Goal: Transaction & Acquisition: Purchase product/service

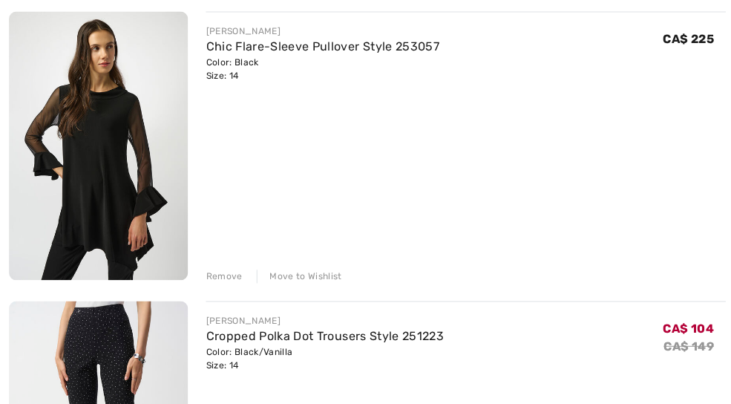
scroll to position [209, 0]
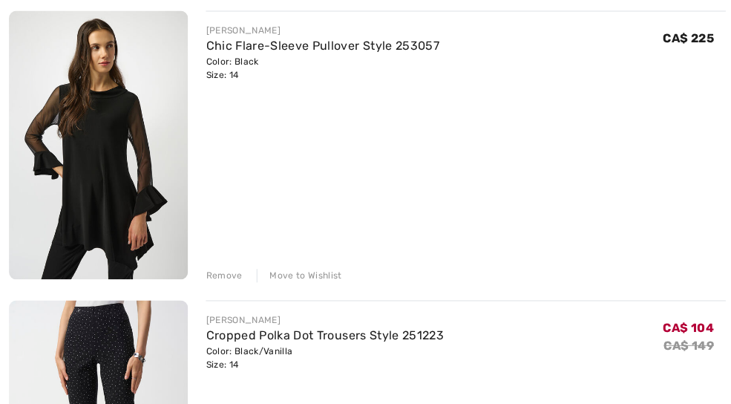
click at [226, 272] on div "Remove" at bounding box center [223, 274] width 36 height 13
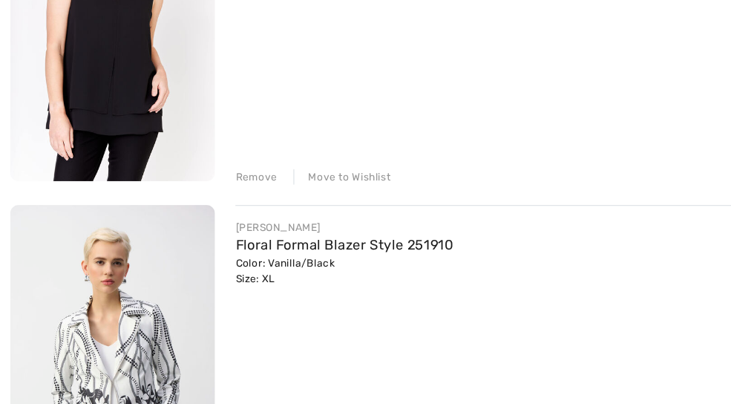
scroll to position [604, 0]
click at [318, 160] on div "Move to Wishlist" at bounding box center [297, 166] width 85 height 13
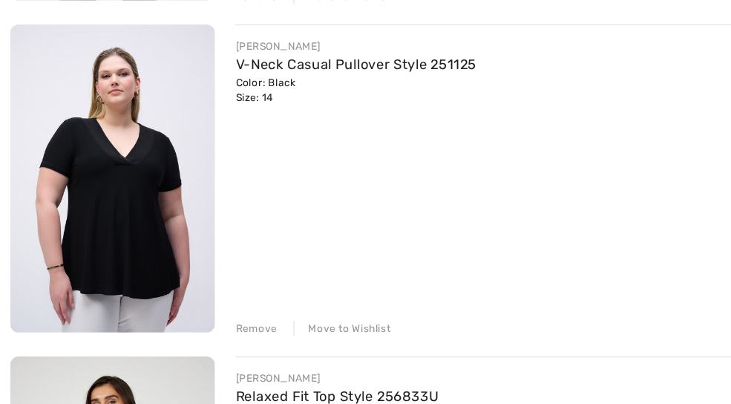
scroll to position [1060, 0]
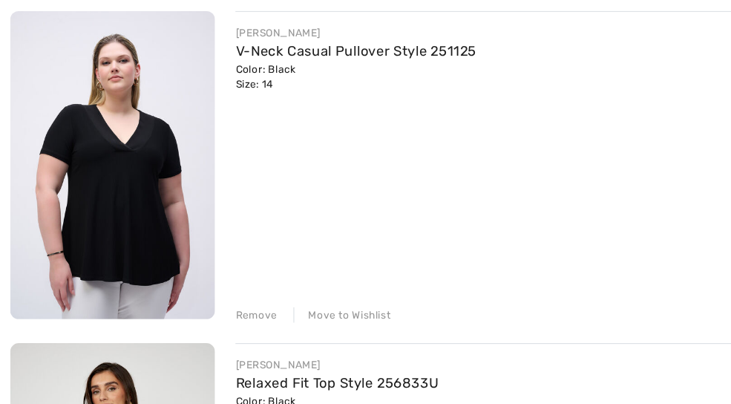
click at [285, 281] on div "Move to Wishlist" at bounding box center [297, 287] width 85 height 13
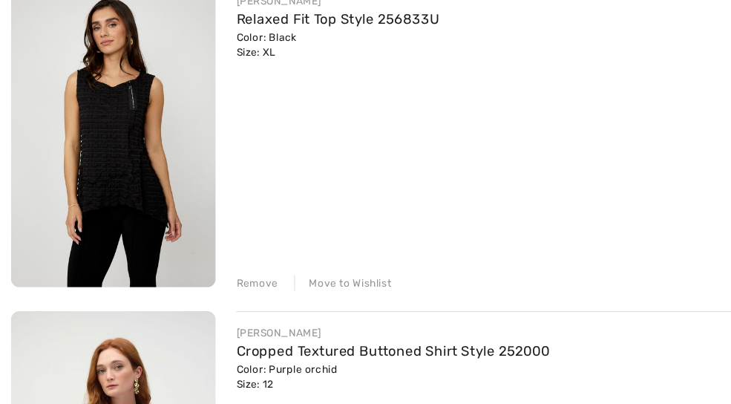
scroll to position [1104, 0]
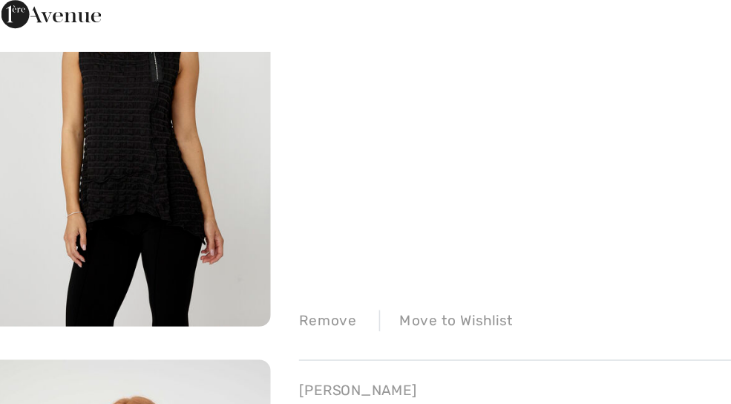
click at [70, 104] on img at bounding box center [98, 112] width 178 height 267
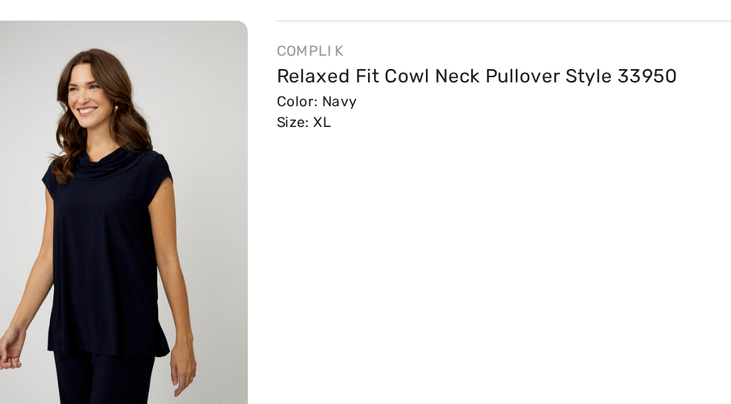
scroll to position [1526, 0]
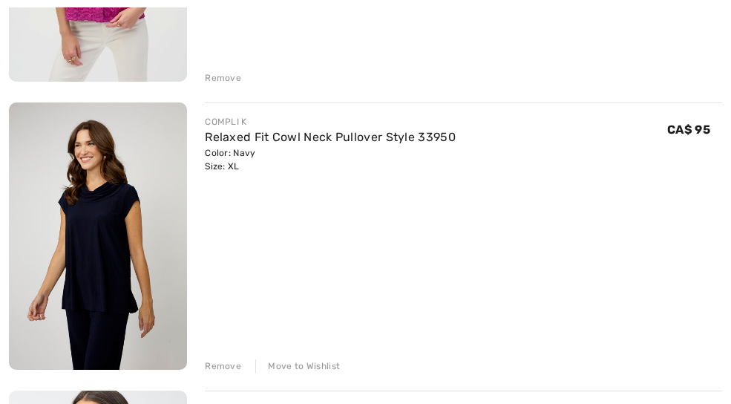
click at [318, 370] on div "Move to Wishlist" at bounding box center [297, 365] width 85 height 13
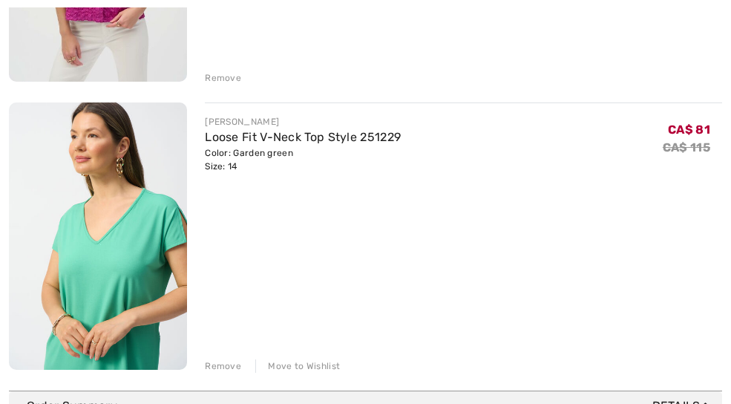
click at [233, 354] on div "JOSEPH RIBKOFF Loose Fit V-Neck Top Style 251229 Color: Garden green Size: 14 F…" at bounding box center [463, 237] width 517 height 270
click at [235, 371] on div "Remove" at bounding box center [223, 365] width 36 height 13
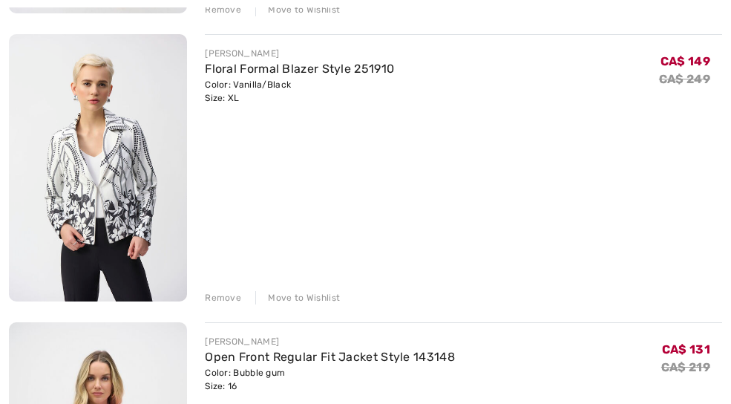
scroll to position [479, 0]
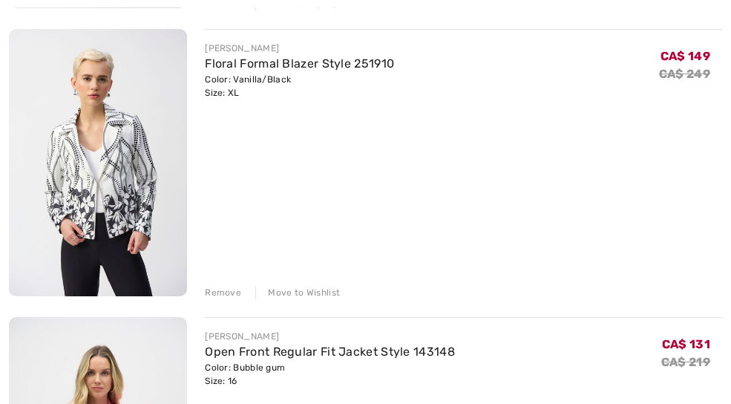
click at [319, 294] on div "Move to Wishlist" at bounding box center [297, 292] width 85 height 13
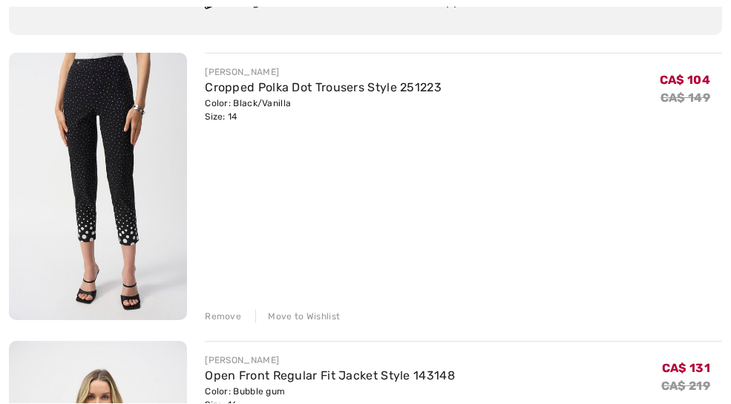
scroll to position [166, 0]
click at [210, 313] on div "Remove" at bounding box center [223, 316] width 36 height 13
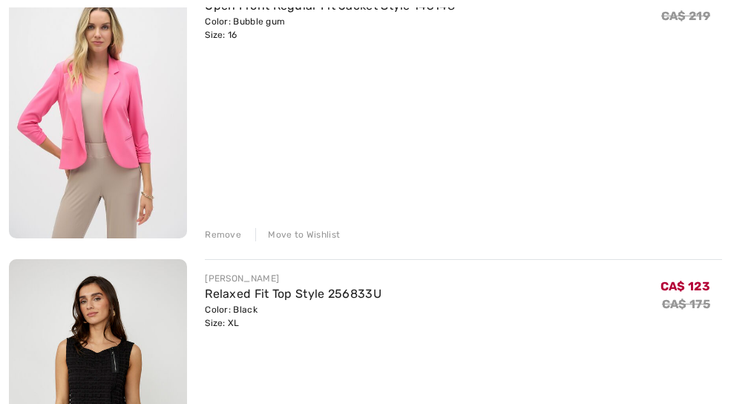
scroll to position [251, 0]
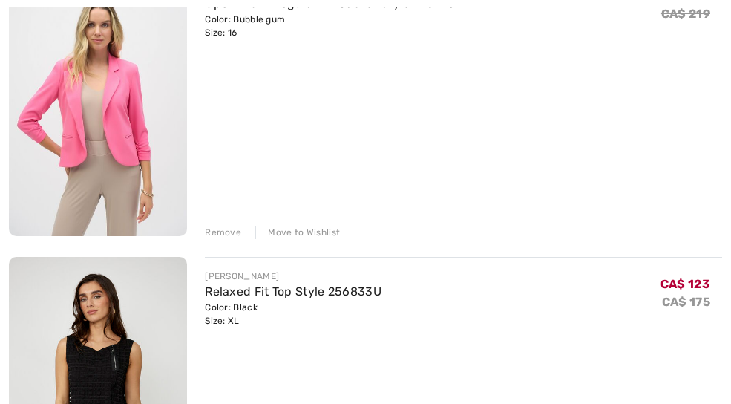
click at [235, 232] on div "Remove" at bounding box center [223, 232] width 36 height 13
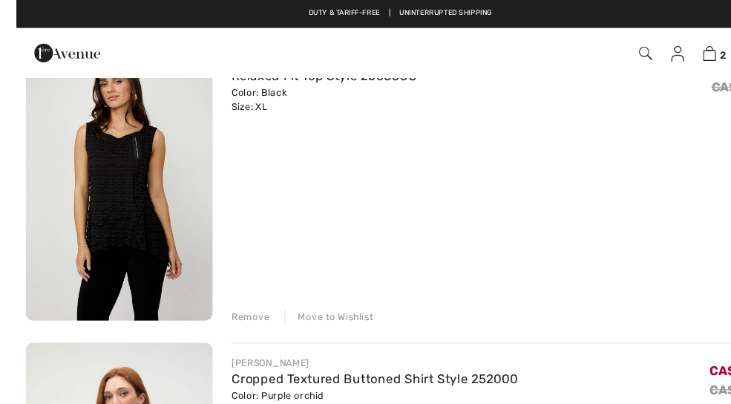
scroll to position [179, 0]
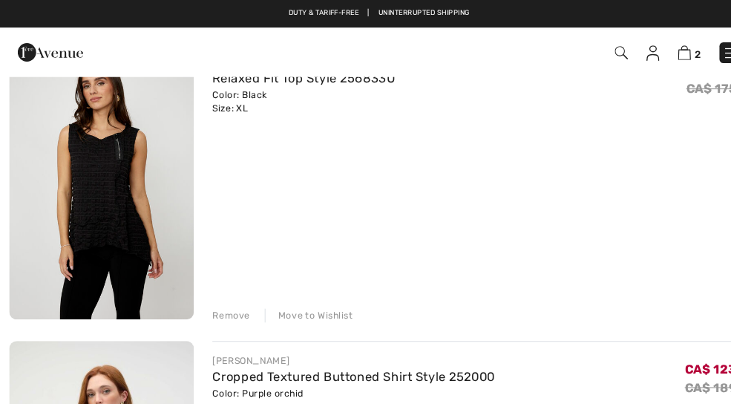
click at [83, 206] on img at bounding box center [98, 174] width 178 height 267
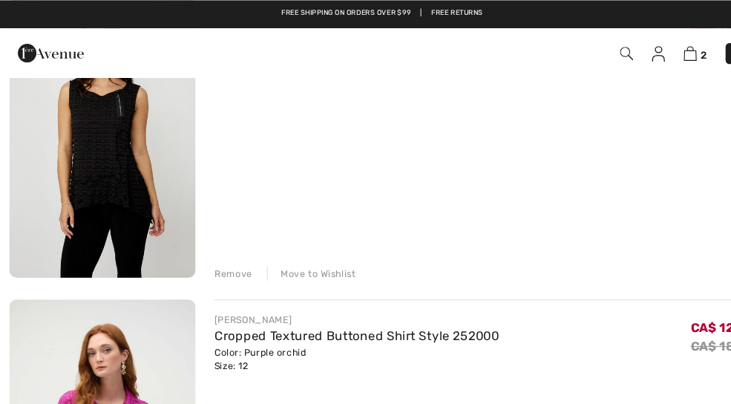
scroll to position [221, 0]
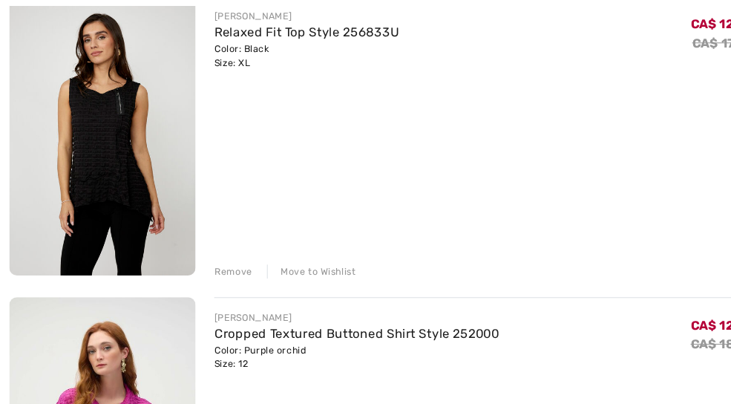
click at [280, 261] on div "Move to Wishlist" at bounding box center [297, 261] width 85 height 13
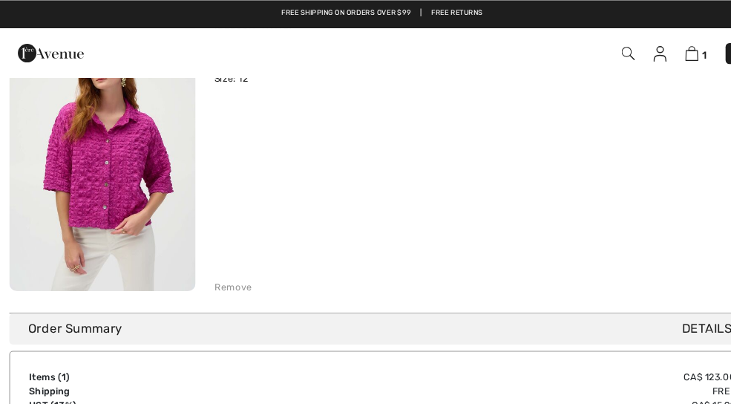
scroll to position [0, 0]
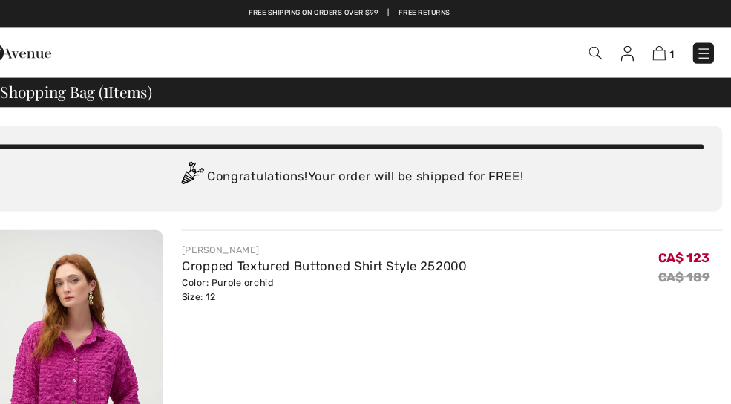
click at [595, 47] on img at bounding box center [601, 51] width 13 height 13
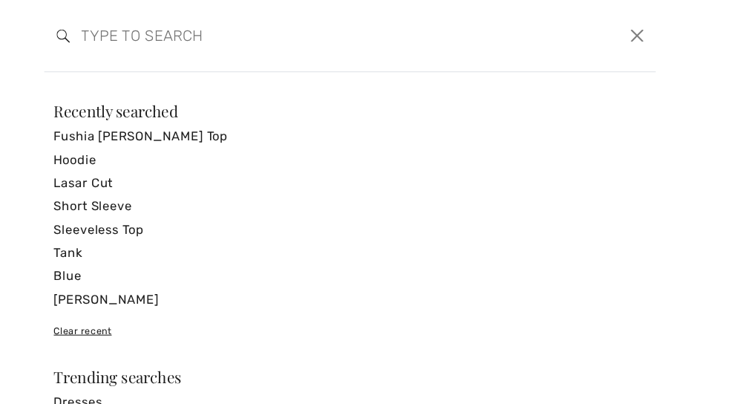
click at [98, 50] on input "search" at bounding box center [302, 34] width 408 height 45
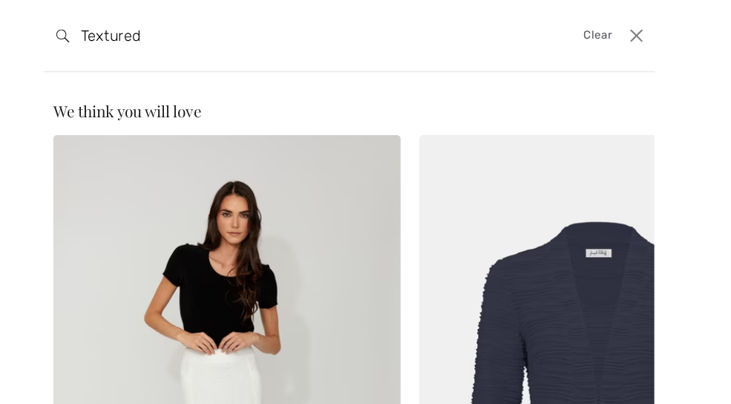
type input "Textured"
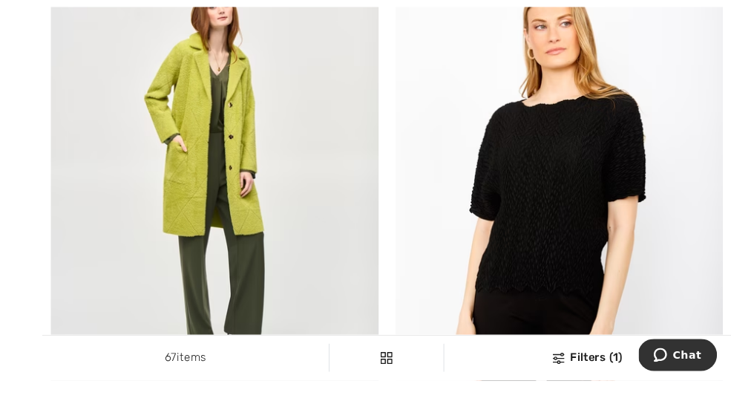
scroll to position [6451, 0]
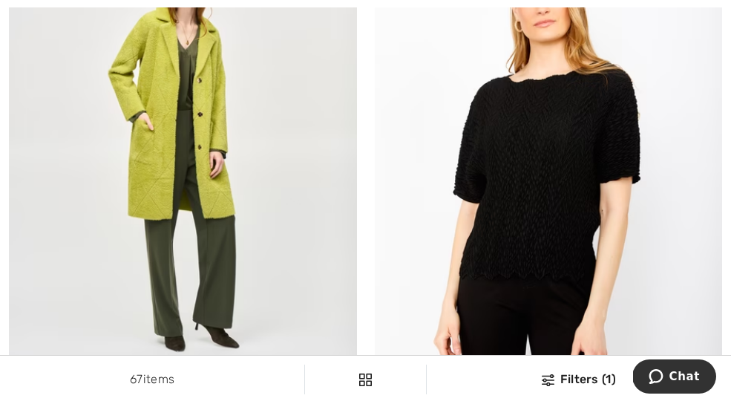
click at [91, 166] on img at bounding box center [183, 152] width 348 height 522
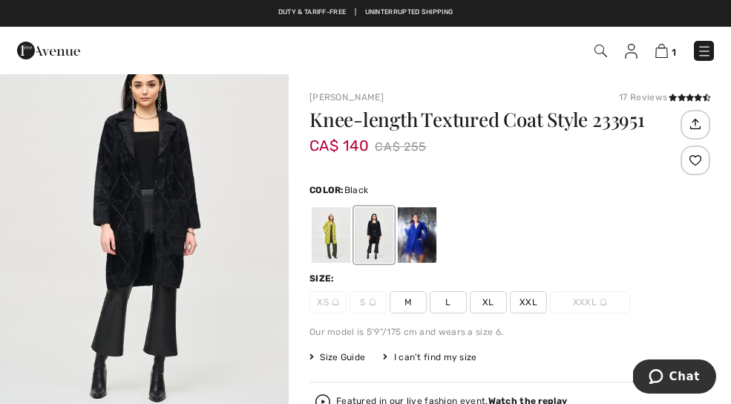
scroll to position [79, 0]
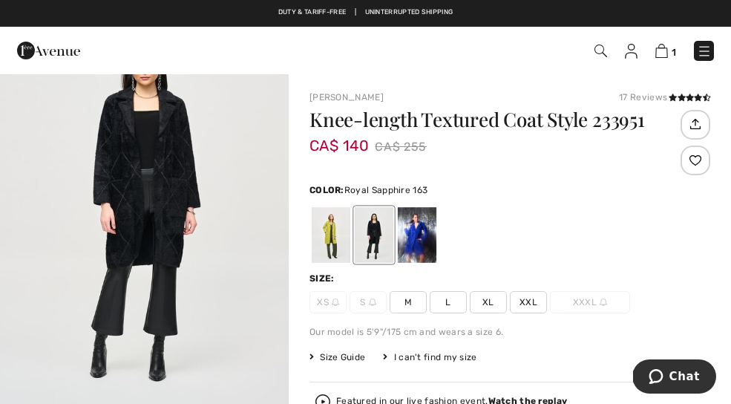
click at [406, 231] on div at bounding box center [417, 235] width 39 height 56
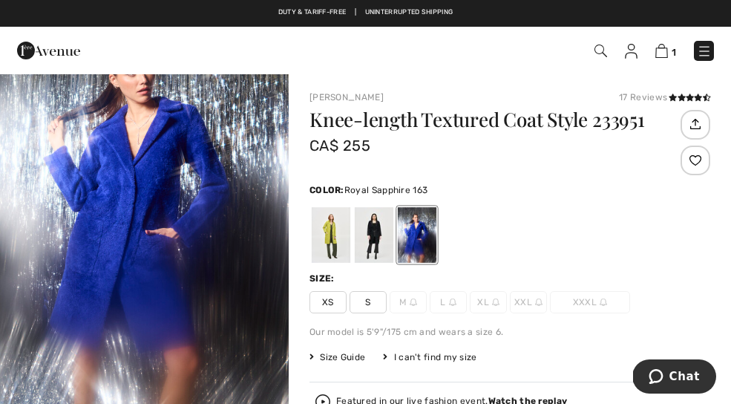
scroll to position [0, 0]
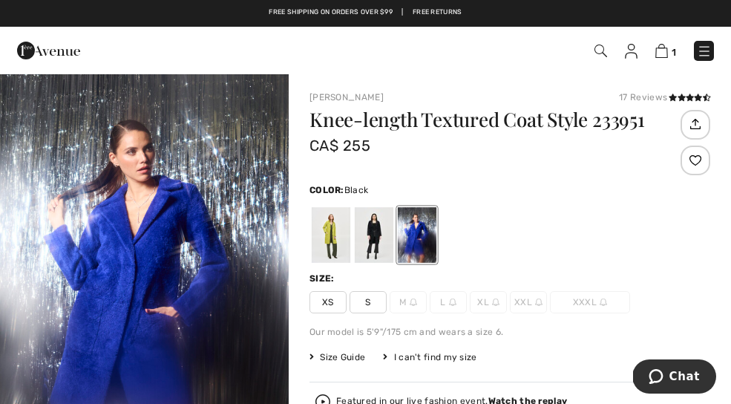
click at [362, 218] on div at bounding box center [374, 235] width 39 height 56
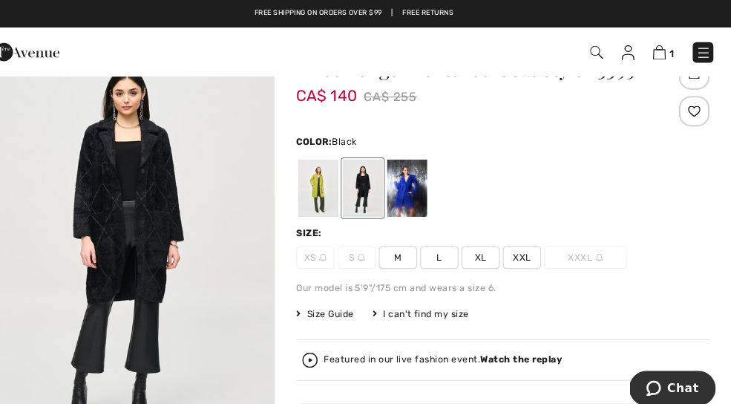
scroll to position [45, 0]
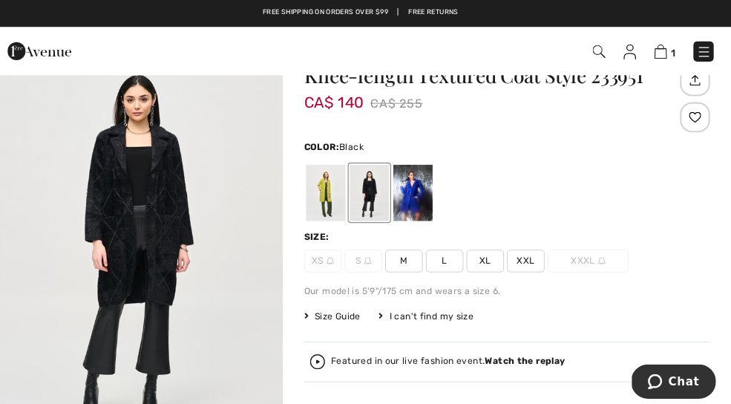
click at [319, 184] on div at bounding box center [331, 191] width 39 height 56
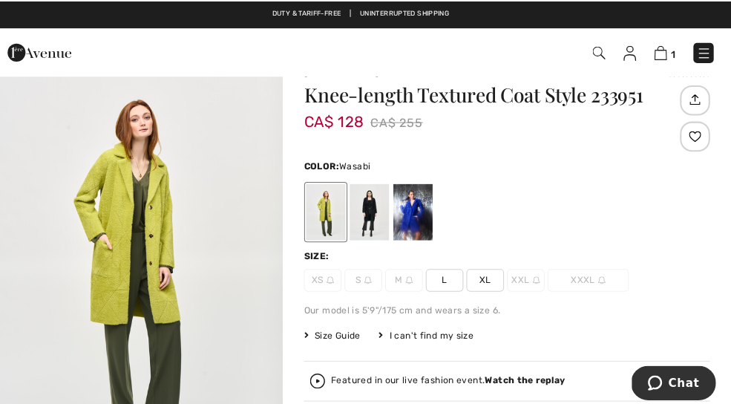
scroll to position [26, 0]
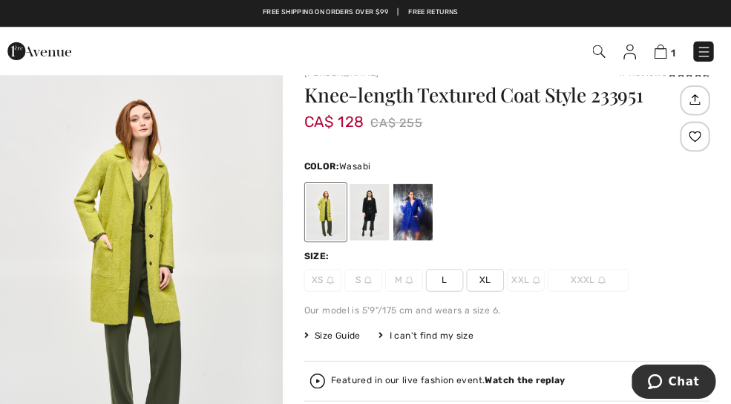
click at [414, 199] on div at bounding box center [417, 209] width 39 height 56
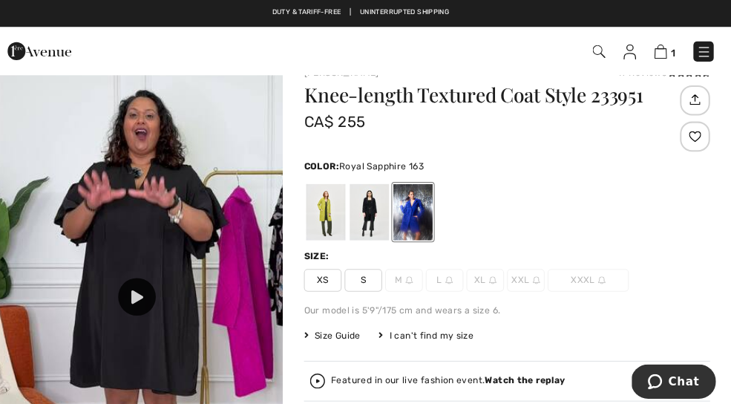
scroll to position [1312, 0]
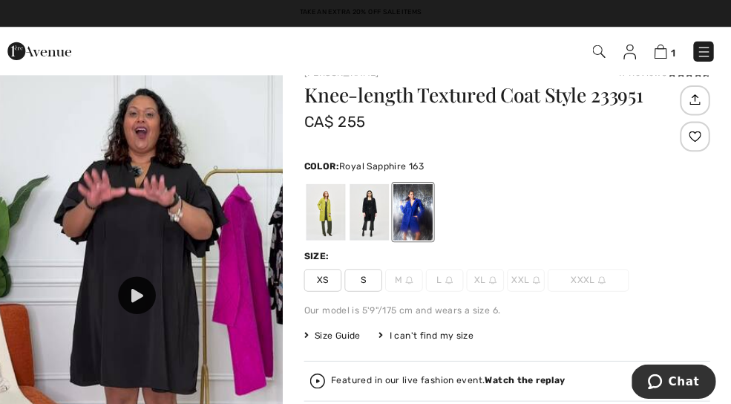
click at [128, 286] on div at bounding box center [144, 290] width 37 height 37
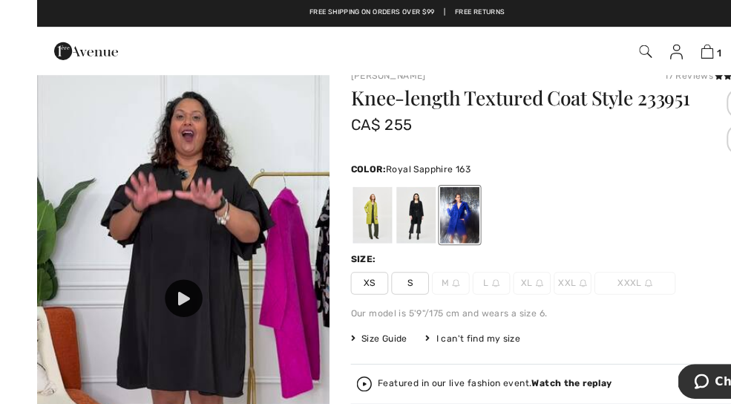
scroll to position [0, 0]
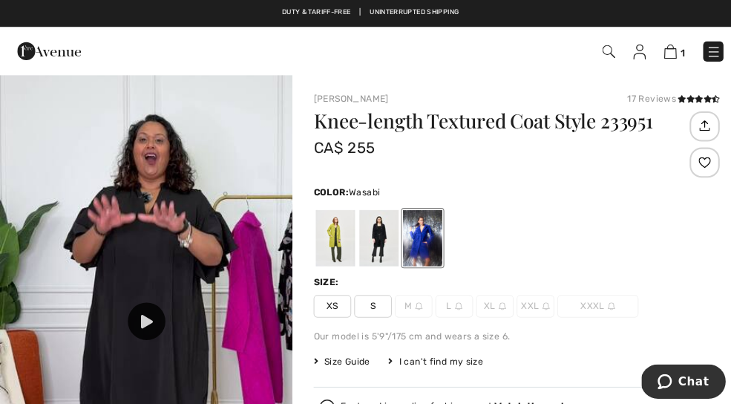
click at [314, 220] on div at bounding box center [331, 235] width 39 height 56
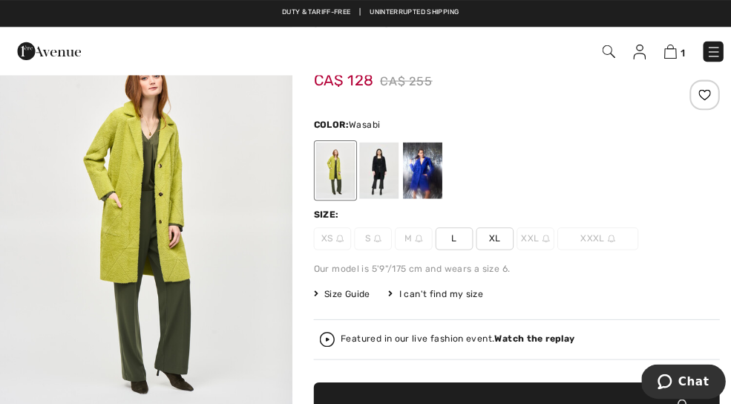
scroll to position [67, 0]
click at [366, 161] on div at bounding box center [374, 168] width 39 height 56
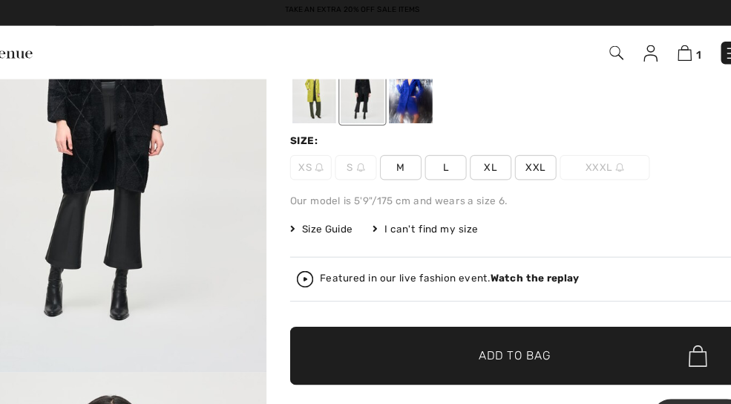
scroll to position [0, 0]
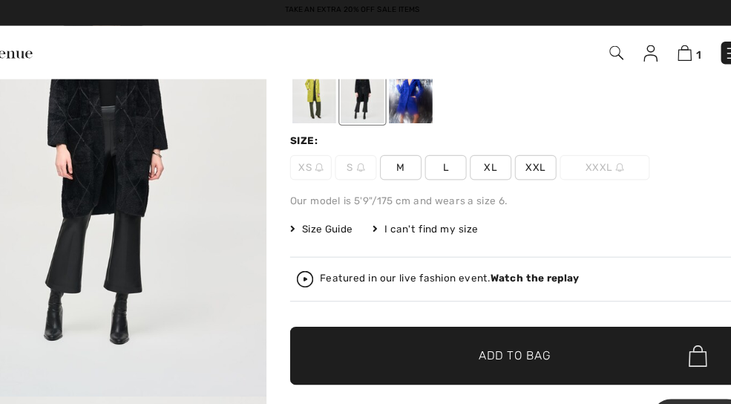
click at [310, 201] on span "Size Guide" at bounding box center [338, 207] width 56 height 13
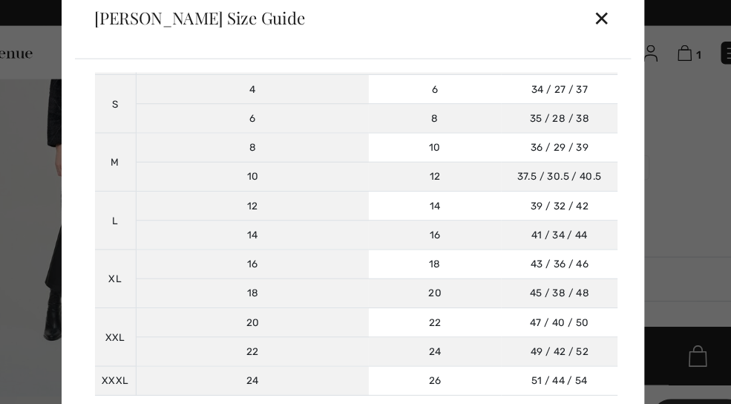
scroll to position [167, 0]
click at [580, 13] on div "✕" at bounding box center [588, 19] width 16 height 31
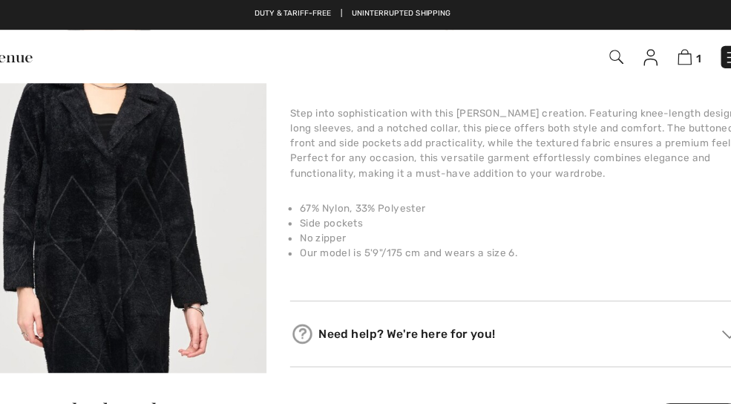
scroll to position [0, 0]
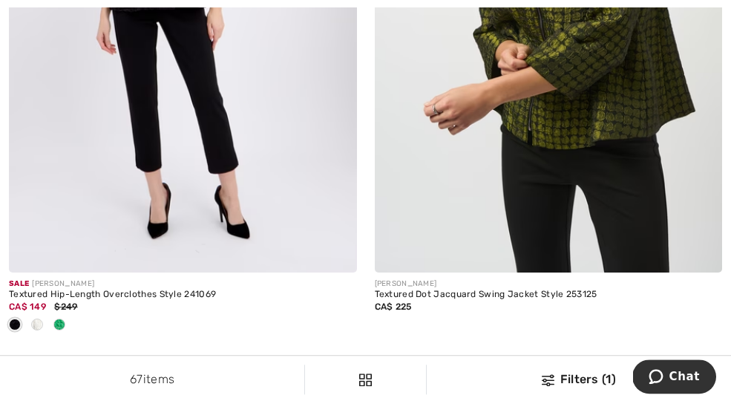
scroll to position [8543, 0]
click at [204, 164] on img at bounding box center [183, 12] width 348 height 522
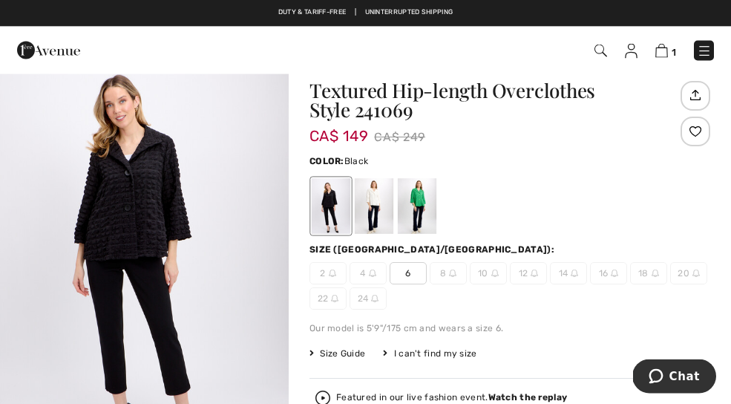
scroll to position [29, 0]
click at [388, 203] on div at bounding box center [374, 206] width 39 height 56
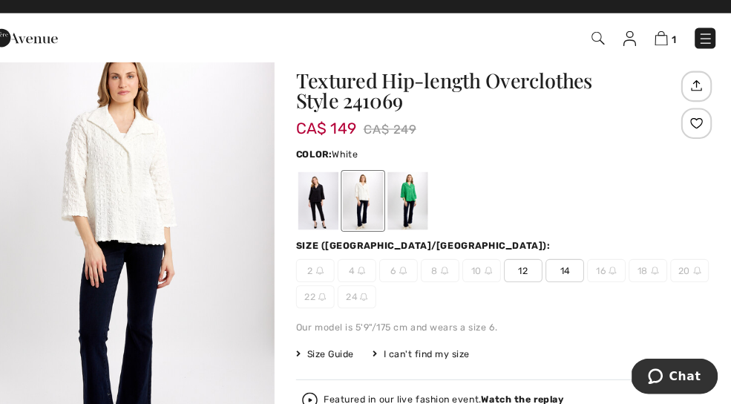
scroll to position [27, 0]
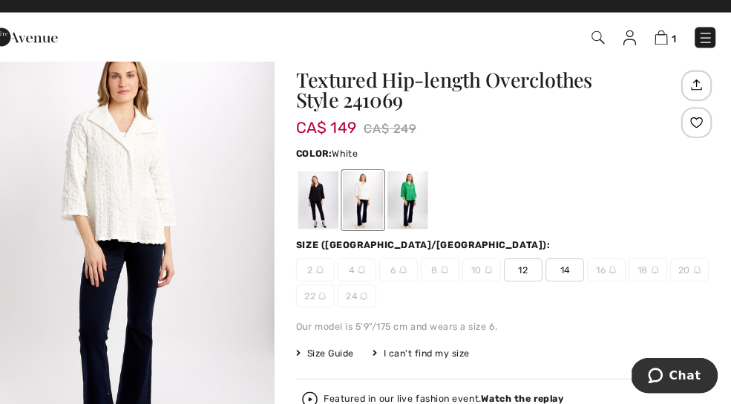
click at [400, 183] on div at bounding box center [417, 208] width 39 height 56
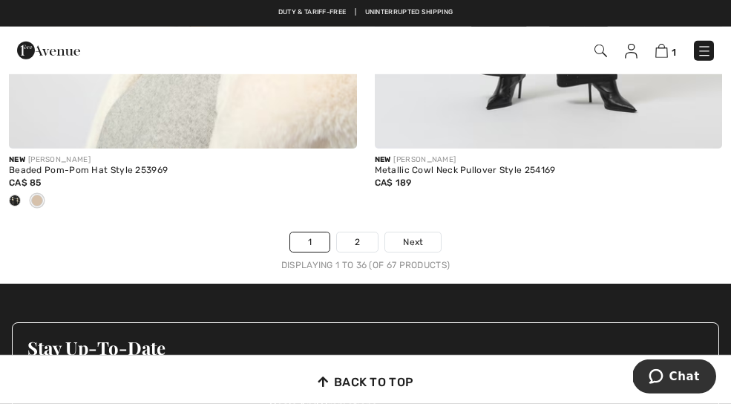
scroll to position [11035, 0]
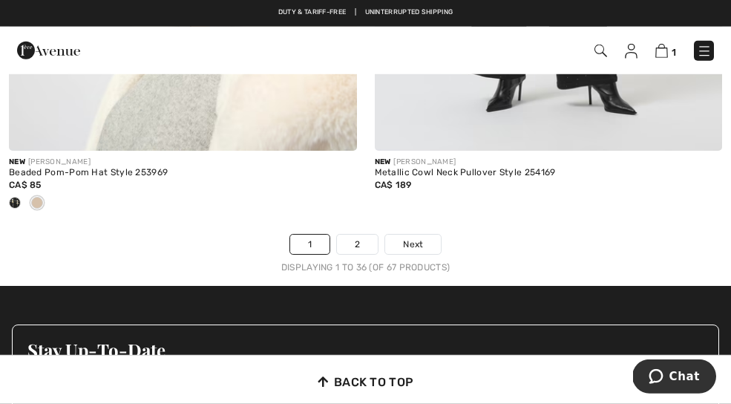
click at [349, 235] on link "2" at bounding box center [357, 244] width 41 height 19
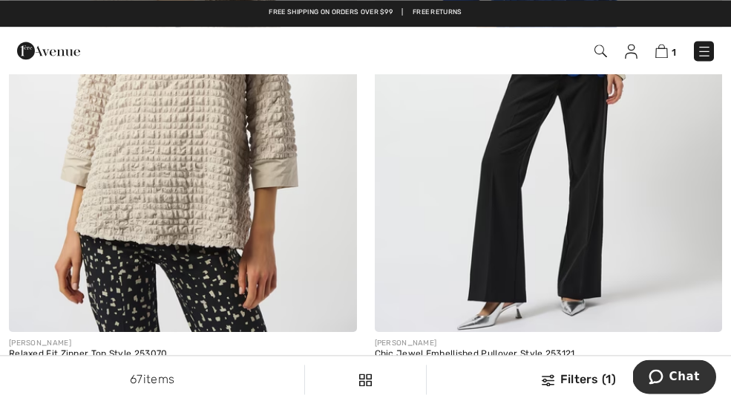
scroll to position [2180, 0]
click at [86, 156] on img at bounding box center [183, 71] width 348 height 522
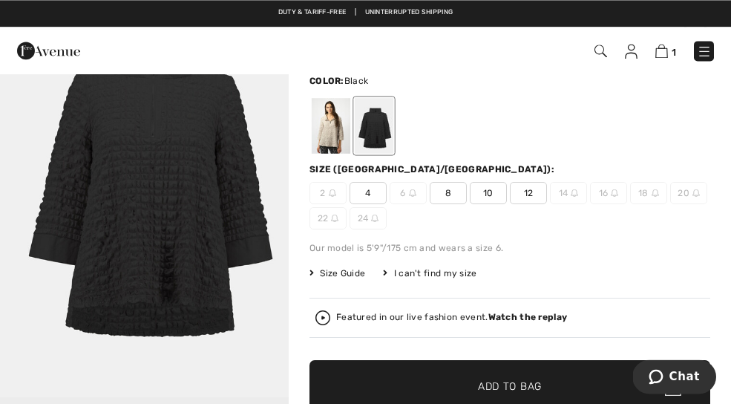
scroll to position [108, 0]
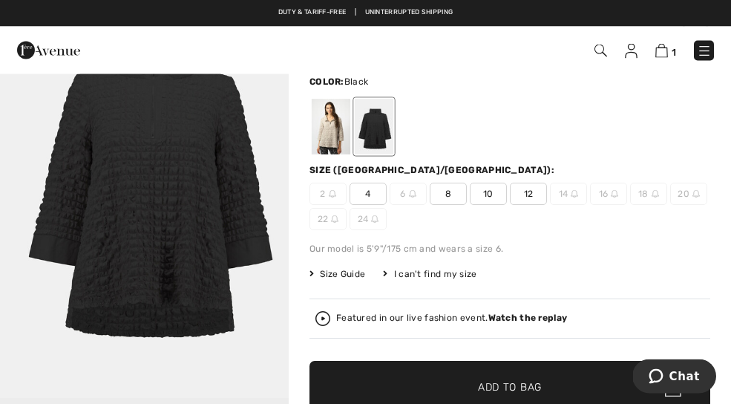
click at [542, 191] on span "12" at bounding box center [528, 194] width 37 height 22
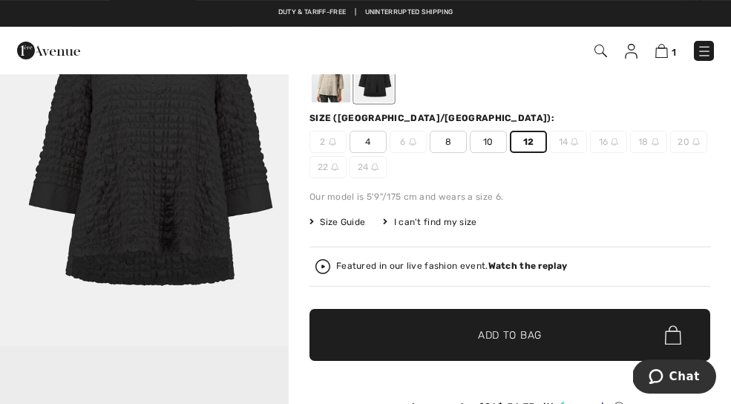
scroll to position [160, 0]
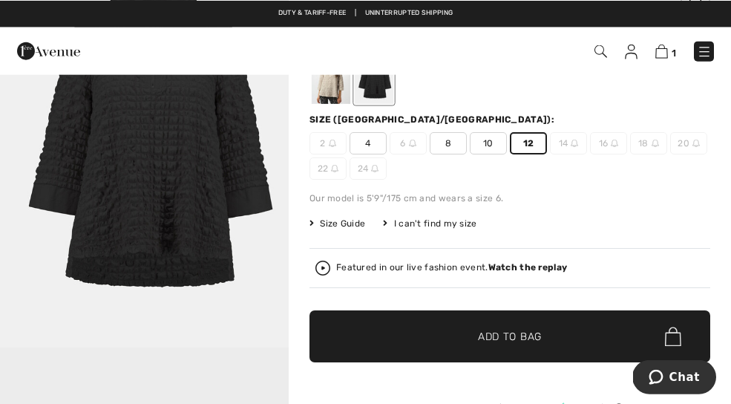
click at [564, 340] on span "✔ Added to Bag Add to Bag" at bounding box center [510, 336] width 401 height 52
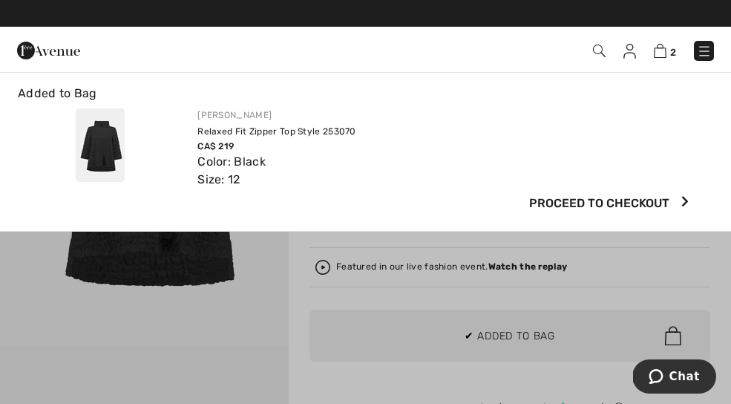
scroll to position [0, 0]
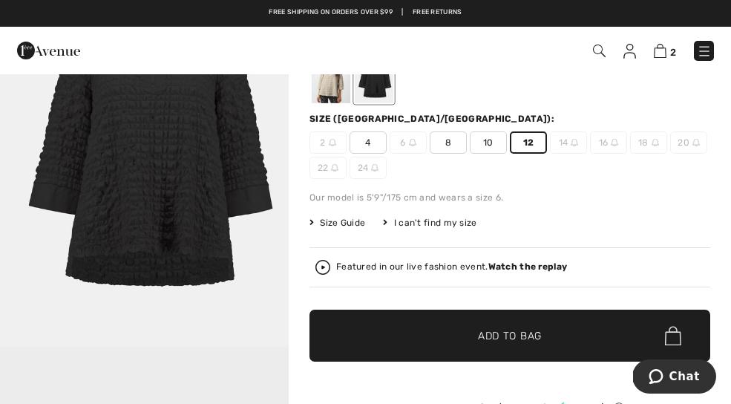
click at [673, 49] on span "2" at bounding box center [673, 52] width 6 height 11
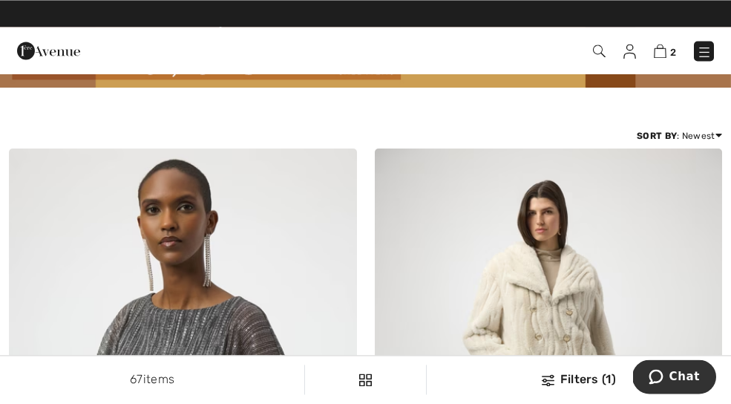
scroll to position [52, 0]
click at [704, 50] on img at bounding box center [704, 51] width 15 height 15
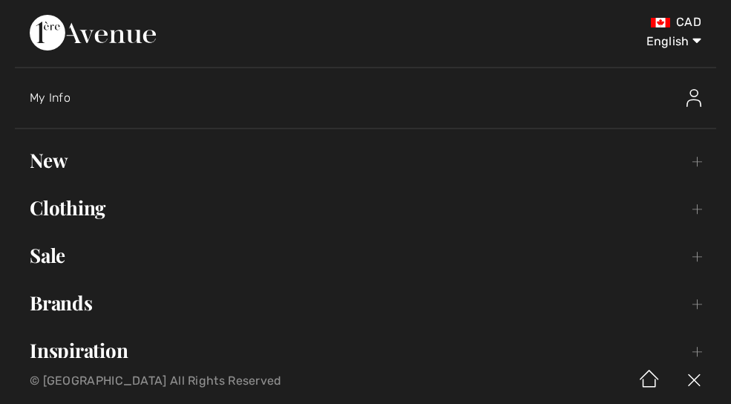
click at [64, 264] on link "Sale Toggle submenu" at bounding box center [366, 255] width 702 height 33
click at [53, 292] on link "All Sale" at bounding box center [365, 296] width 670 height 33
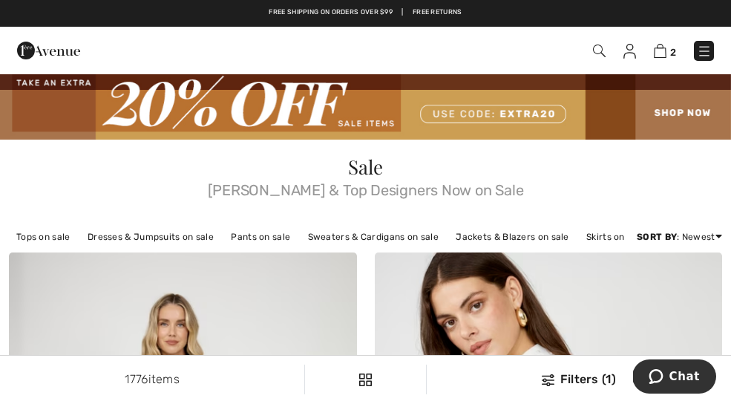
click at [728, 235] on div "Filters 1 1776 items Tops on sale Dresses & Jumpsuits on sale Pants on sale Swe…" at bounding box center [365, 236] width 731 height 31
click at [725, 232] on div "Filters 1 1776 items Tops on sale Dresses & Jumpsuits on sale Pants on sale Swe…" at bounding box center [365, 236] width 731 height 31
click at [687, 284] on link "Price: Low to High" at bounding box center [662, 277] width 97 height 22
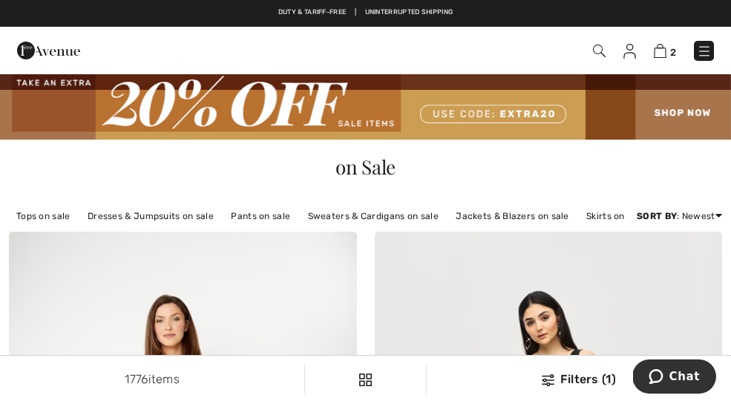
click at [725, 210] on div "Filters 1 1776 items Tops on sale Dresses & Jumpsuits on sale Pants on sale Swe…" at bounding box center [365, 215] width 731 height 31
click at [727, 211] on div "Filters 1 1776 items Tops on sale Dresses & Jumpsuits on sale Pants on sale Swe…" at bounding box center [365, 215] width 731 height 31
click at [677, 261] on link "Price: Low to High" at bounding box center [662, 256] width 97 height 22
click at [684, 257] on link "Price: Low to High" at bounding box center [662, 256] width 97 height 22
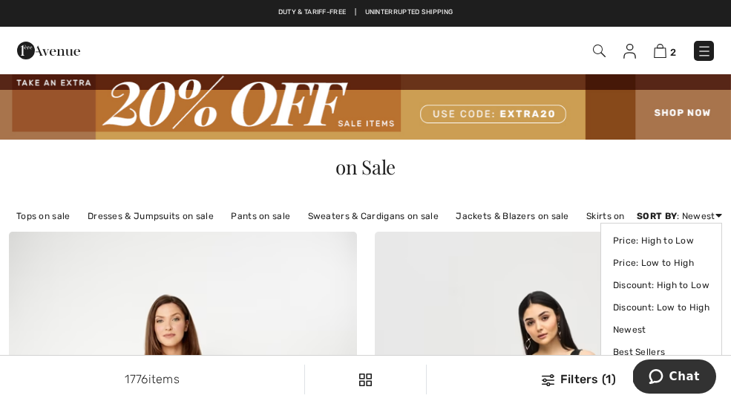
click at [681, 266] on link "Price: Low to High" at bounding box center [661, 263] width 97 height 22
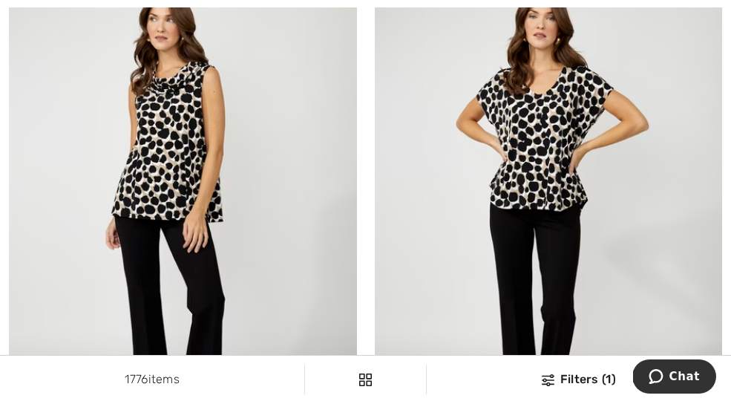
scroll to position [2088, 0]
click at [139, 179] on img at bounding box center [183, 219] width 348 height 522
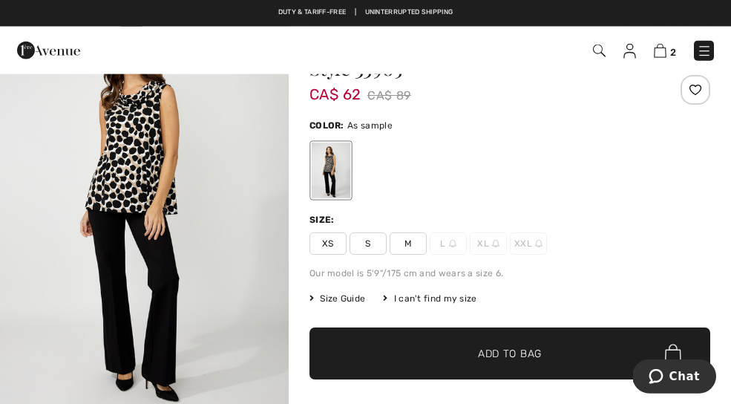
scroll to position [79, 0]
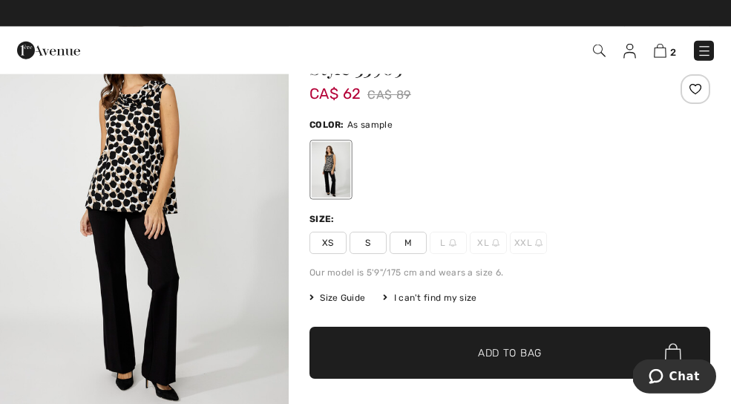
click at [328, 293] on span "Size Guide" at bounding box center [338, 297] width 56 height 13
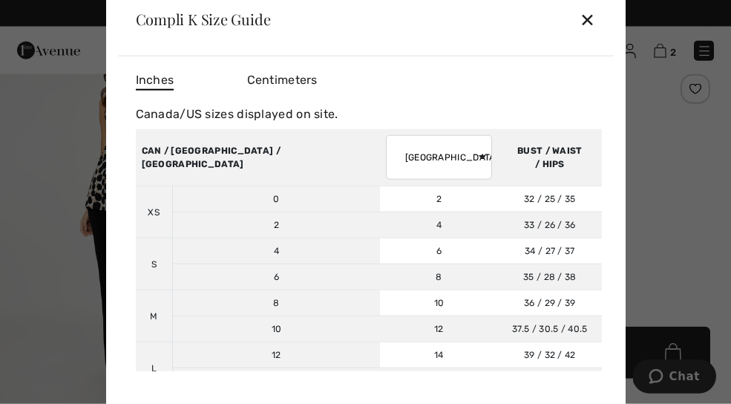
click at [592, 35] on div "✕" at bounding box center [588, 19] width 16 height 31
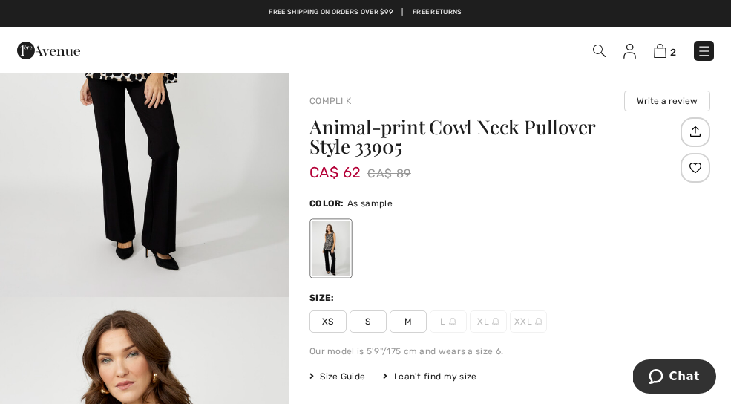
scroll to position [0, 0]
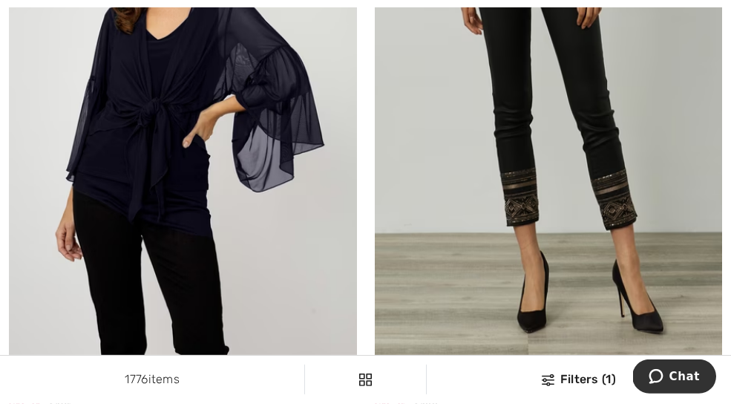
scroll to position [8984, 0]
click at [108, 183] on img at bounding box center [183, 110] width 348 height 522
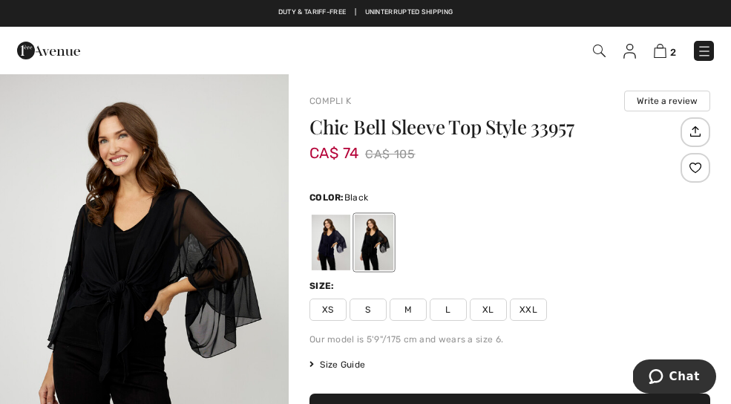
click at [382, 245] on div at bounding box center [374, 243] width 39 height 56
click at [382, 229] on div at bounding box center [374, 243] width 39 height 56
click at [339, 240] on div at bounding box center [331, 243] width 39 height 56
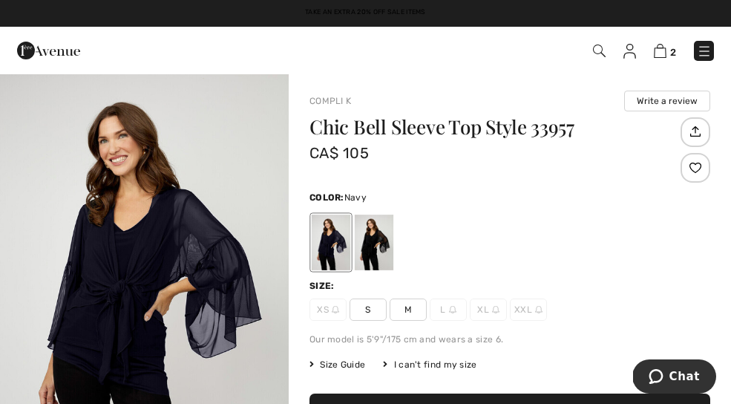
click at [378, 238] on div at bounding box center [374, 243] width 39 height 56
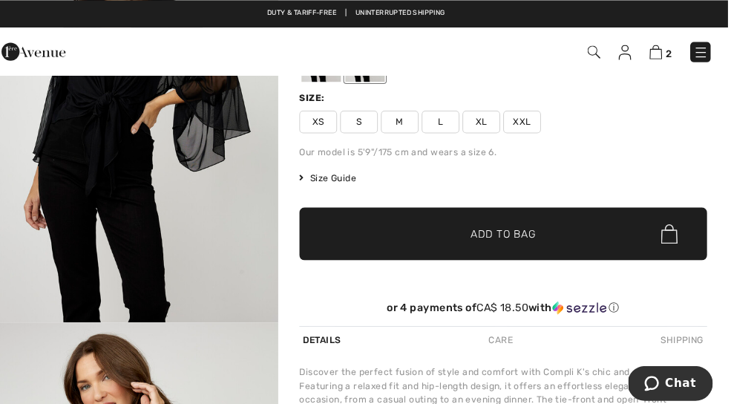
scroll to position [68, 0]
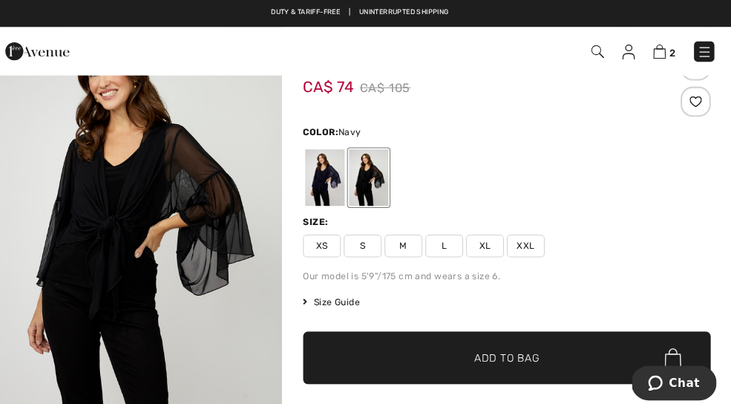
click at [320, 169] on div at bounding box center [331, 175] width 39 height 56
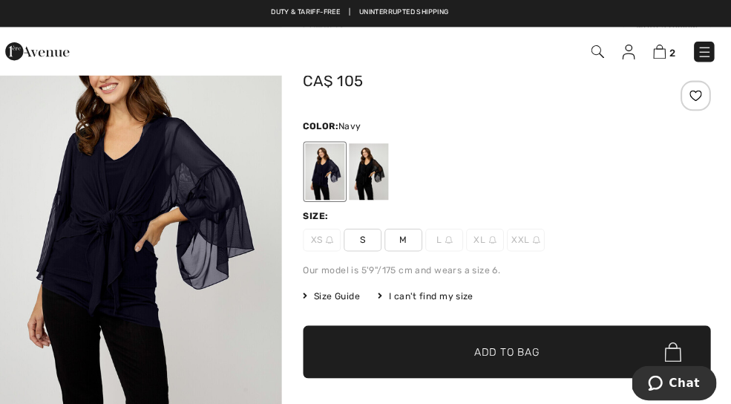
scroll to position [0, 0]
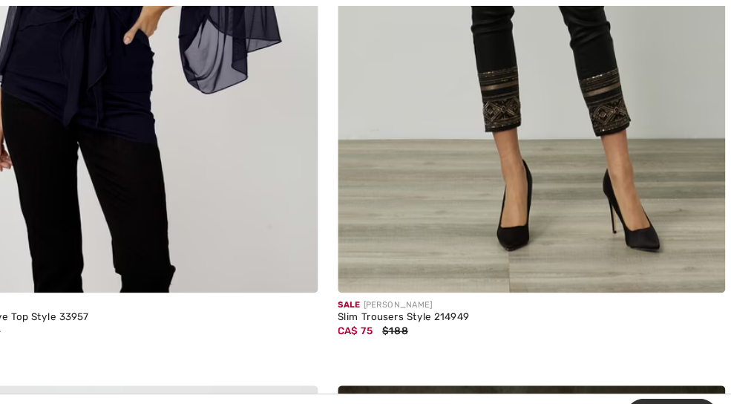
scroll to position [9090, 0]
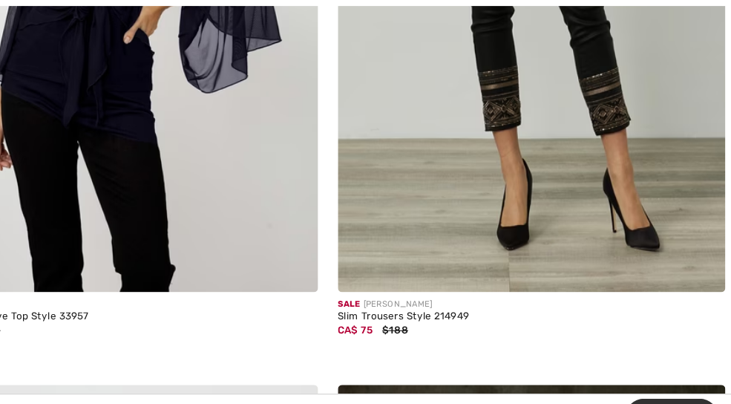
click at [543, 177] on img at bounding box center [549, 3] width 348 height 522
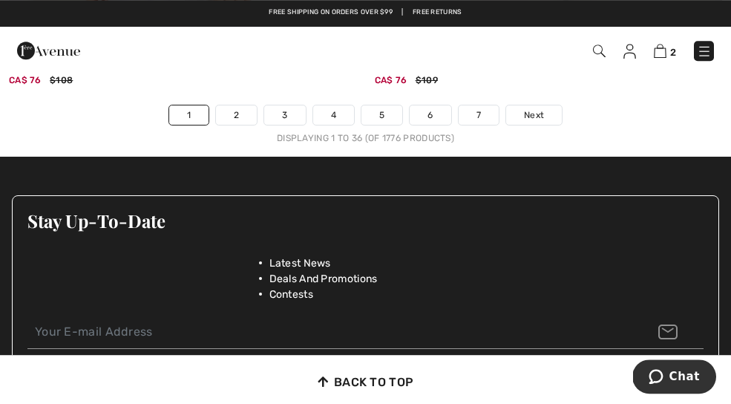
scroll to position [11073, 0]
click at [525, 108] on span "Next" at bounding box center [534, 114] width 20 height 13
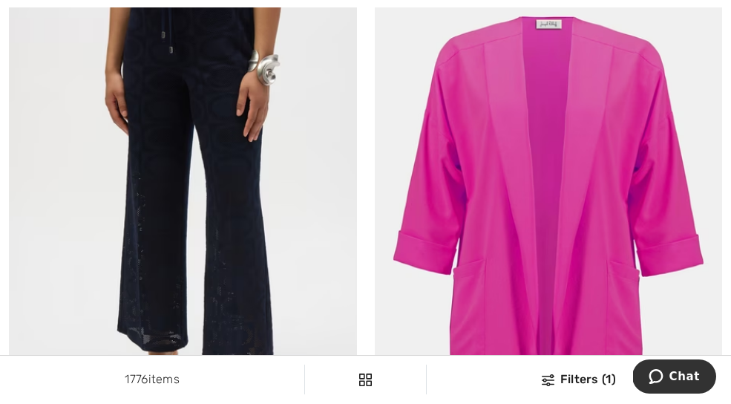
scroll to position [314, 0]
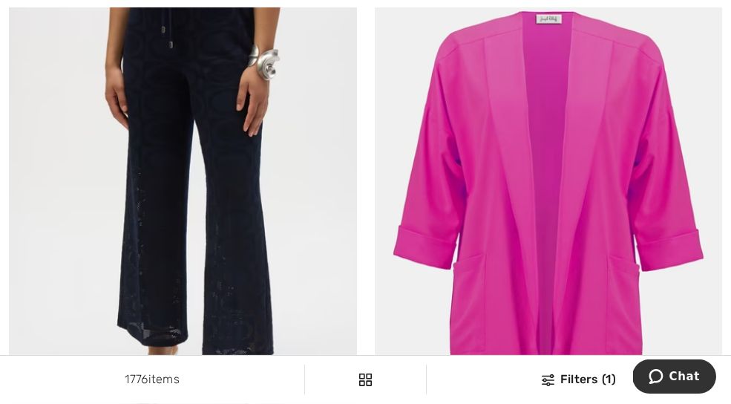
click at [243, 206] on img at bounding box center [183, 199] width 348 height 522
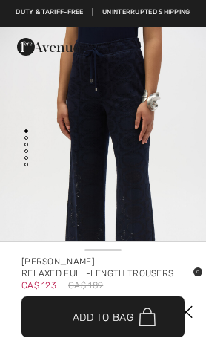
click at [169, 311] on span "✔ Added to Bag Add to Bag" at bounding box center [103, 316] width 163 height 41
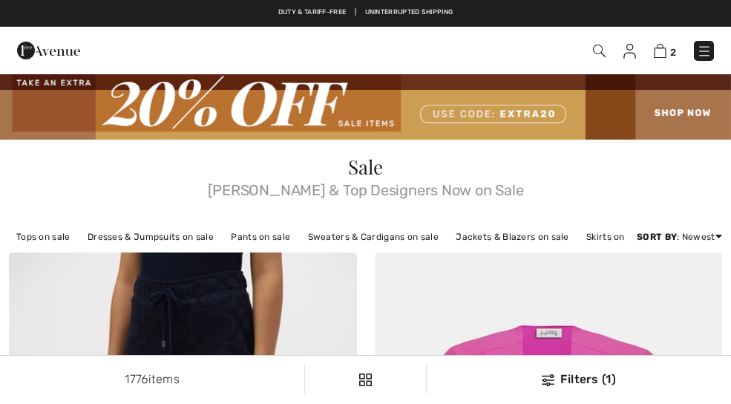
checkbox input "true"
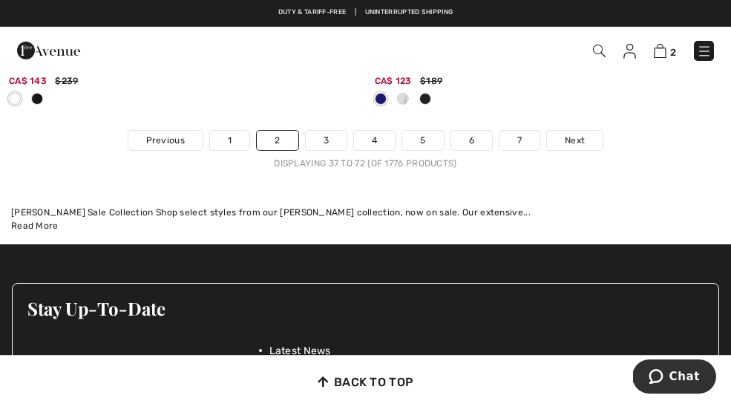
scroll to position [11241, 0]
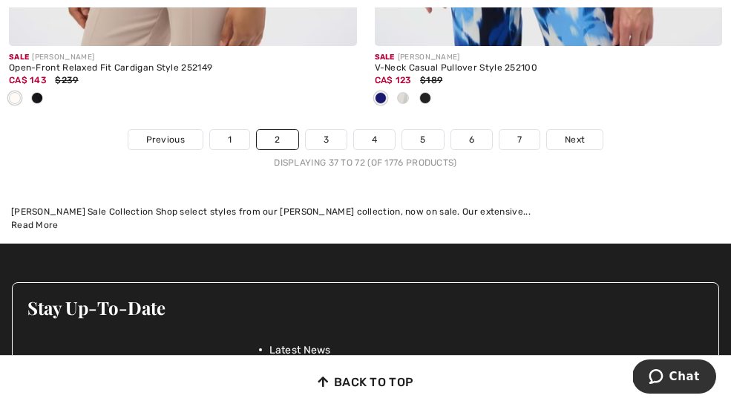
click at [564, 130] on link "Next" at bounding box center [575, 139] width 56 height 19
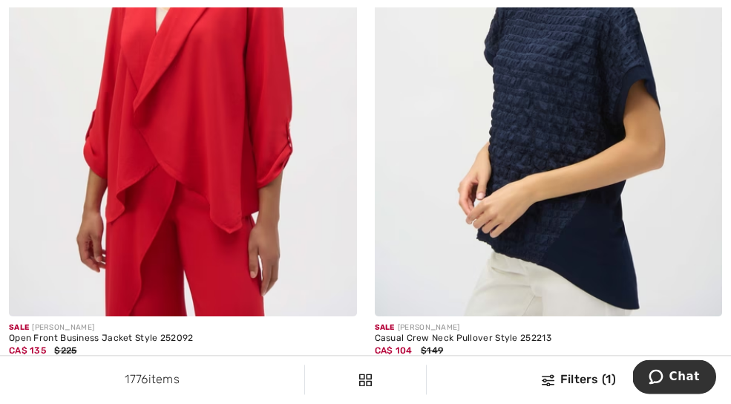
scroll to position [10243, 0]
click at [625, 189] on img at bounding box center [549, 56] width 348 height 522
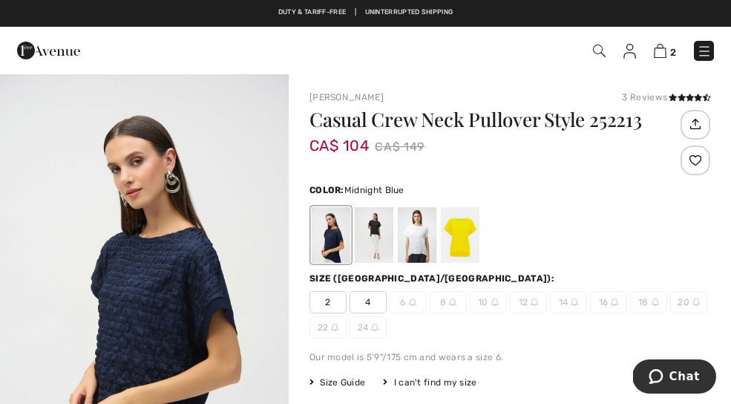
click at [384, 232] on div at bounding box center [374, 235] width 39 height 56
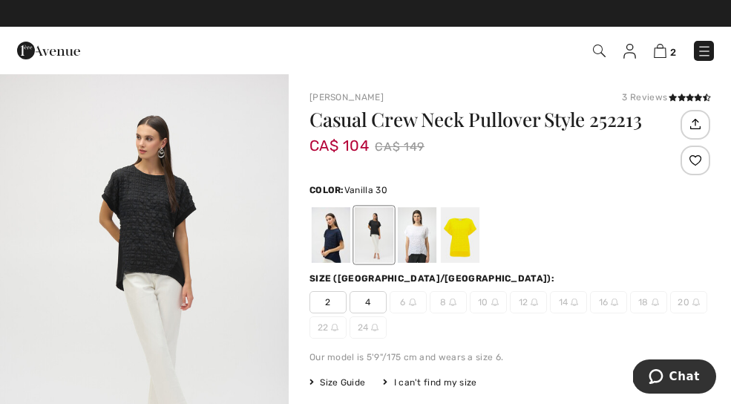
click at [430, 244] on div at bounding box center [417, 235] width 39 height 56
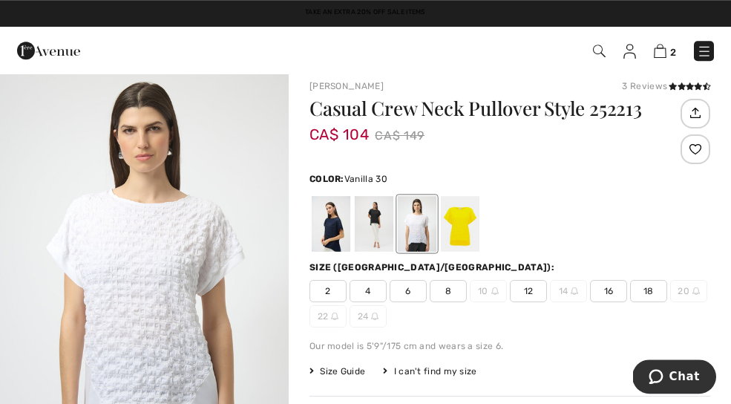
scroll to position [10, 0]
click at [463, 233] on div at bounding box center [460, 225] width 39 height 56
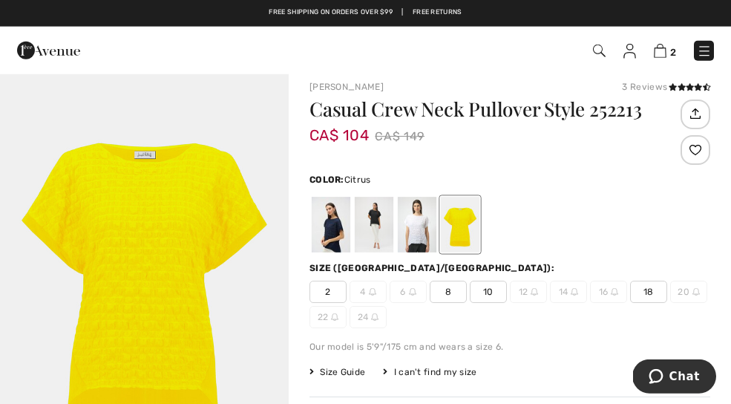
scroll to position [0, 0]
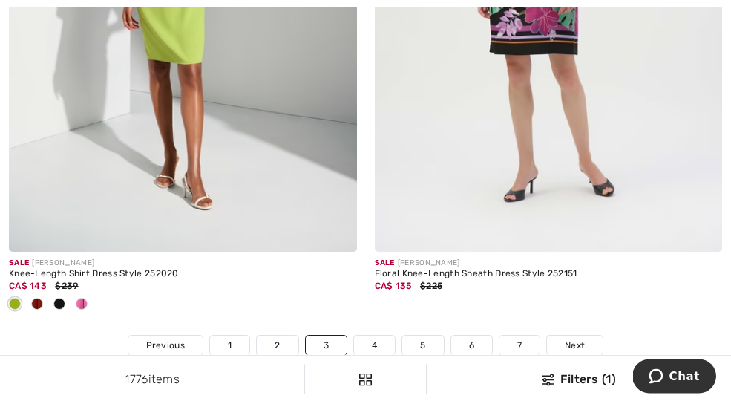
scroll to position [10912, 0]
click at [570, 339] on span "Next" at bounding box center [575, 345] width 20 height 13
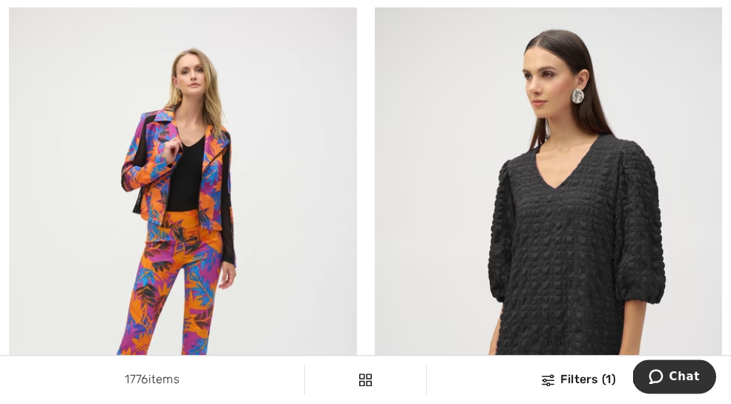
scroll to position [6272, 0]
click at [599, 262] on img at bounding box center [549, 260] width 348 height 522
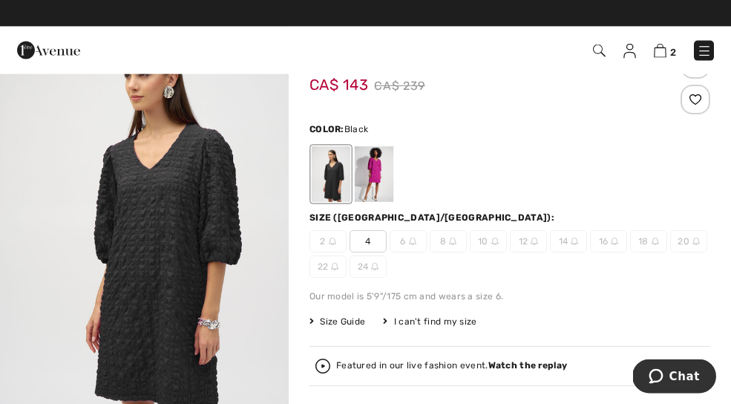
scroll to position [62, 0]
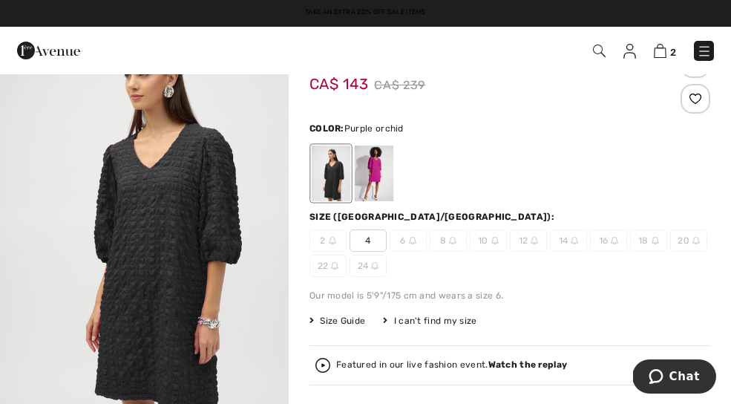
click at [387, 174] on div at bounding box center [374, 174] width 39 height 56
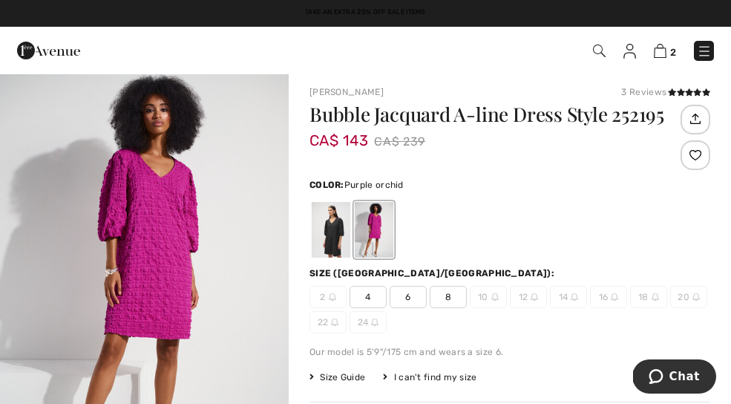
scroll to position [24, 0]
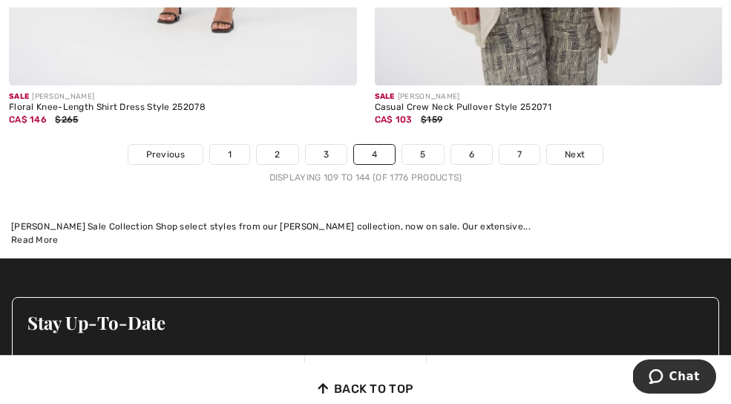
scroll to position [10962, 0]
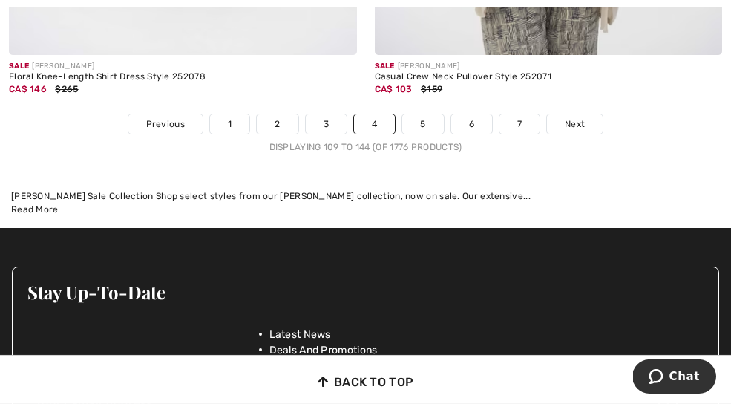
click at [582, 117] on span "Next" at bounding box center [575, 123] width 20 height 13
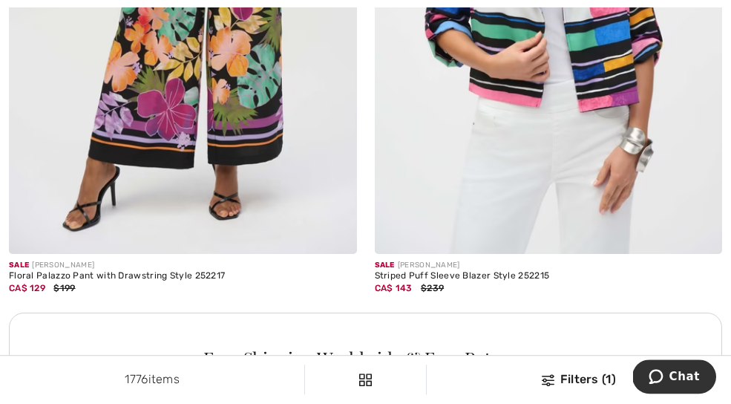
scroll to position [3471, 0]
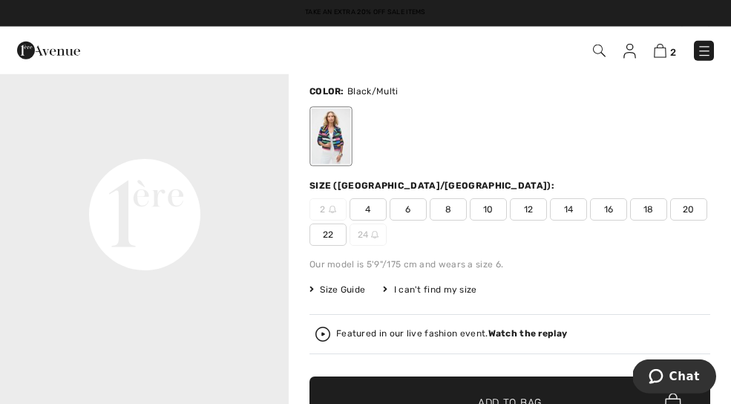
scroll to position [870, 0]
click at [560, 214] on span "14" at bounding box center [568, 209] width 37 height 22
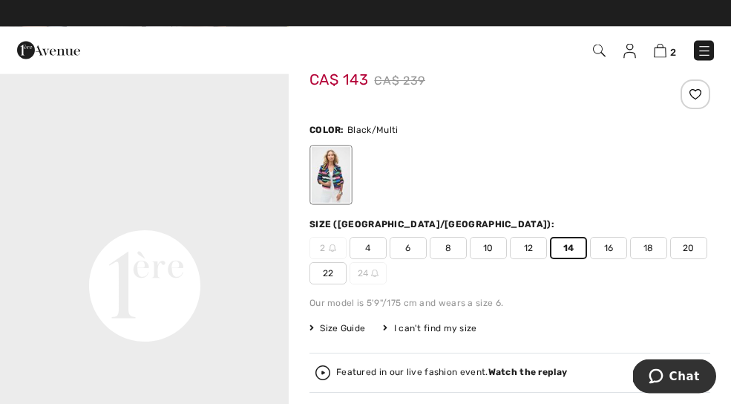
scroll to position [67, 0]
click at [327, 321] on span "Size Guide" at bounding box center [338, 327] width 56 height 13
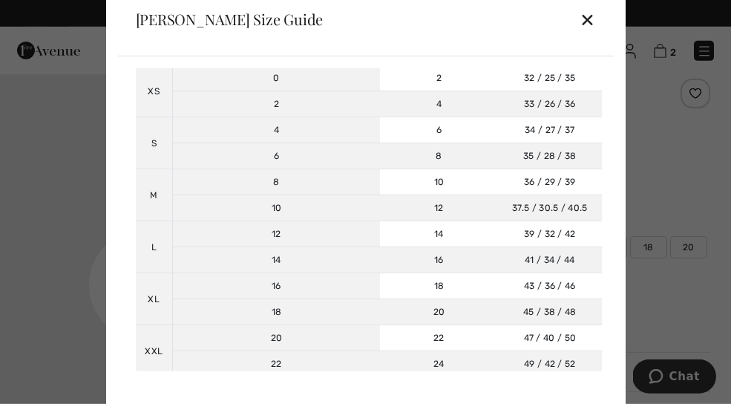
scroll to position [122, 0]
click at [601, 23] on div "Joseph Ribkoff Size Guide ✕" at bounding box center [366, 19] width 496 height 74
click at [593, 35] on div "✕" at bounding box center [588, 19] width 16 height 31
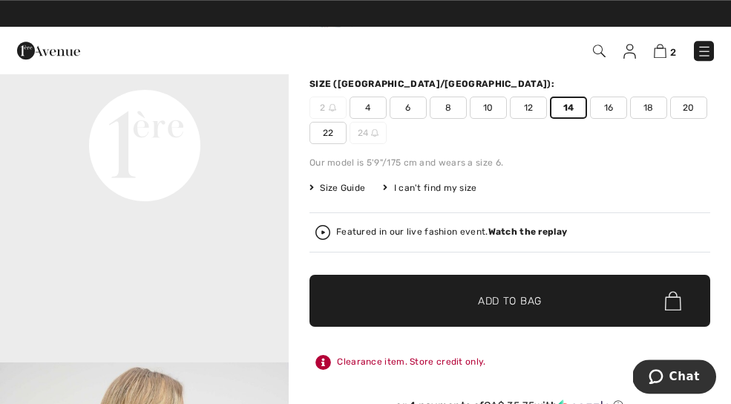
scroll to position [200, 0]
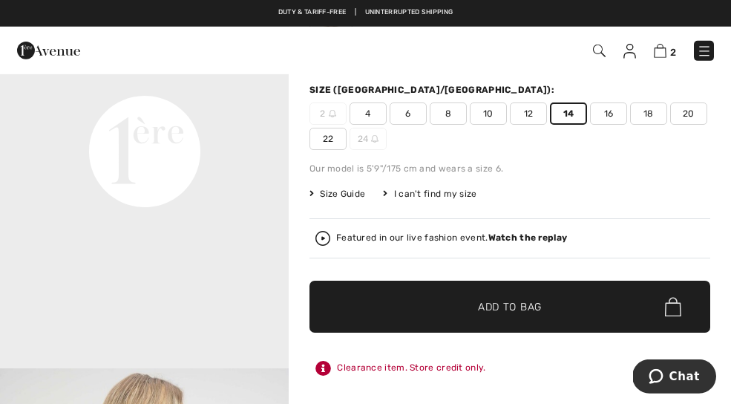
click at [555, 305] on span "✔ Added to Bag Add to Bag" at bounding box center [510, 307] width 401 height 52
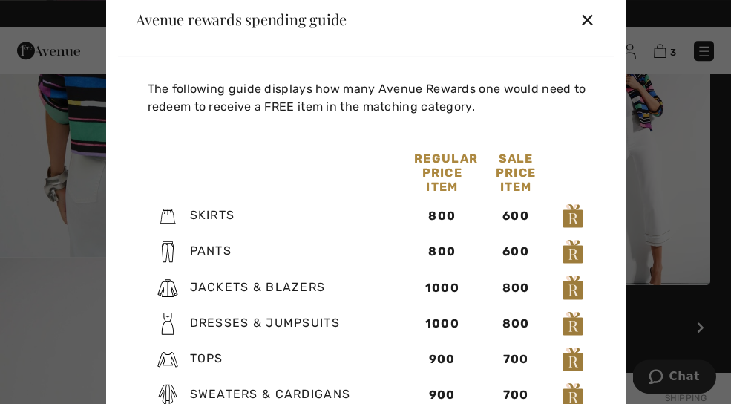
scroll to position [744, 0]
click at [609, 44] on div "Avenue rewards spending guide ✕" at bounding box center [366, 19] width 496 height 74
click at [592, 35] on div "✕" at bounding box center [588, 19] width 16 height 31
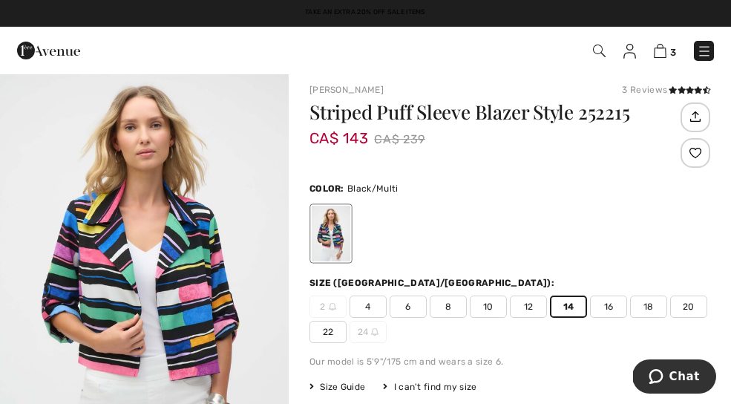
scroll to position [0, 0]
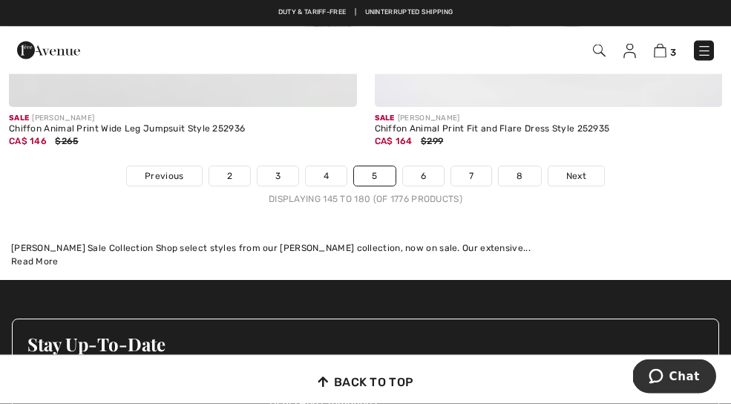
scroll to position [10910, 0]
click at [589, 171] on link "Next" at bounding box center [577, 175] width 56 height 19
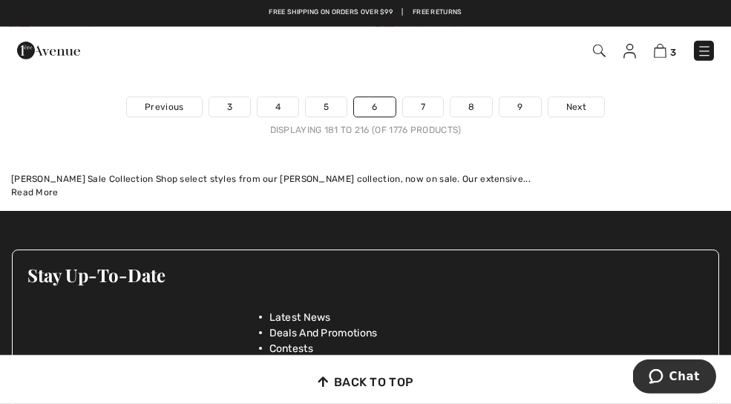
scroll to position [10858, 0]
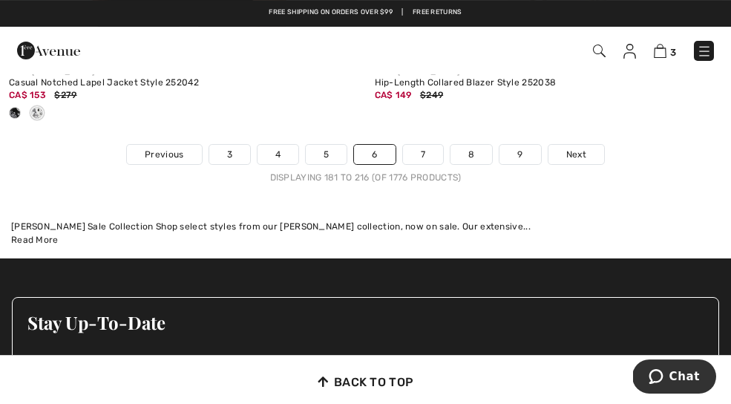
click at [563, 145] on link "Next" at bounding box center [577, 154] width 56 height 19
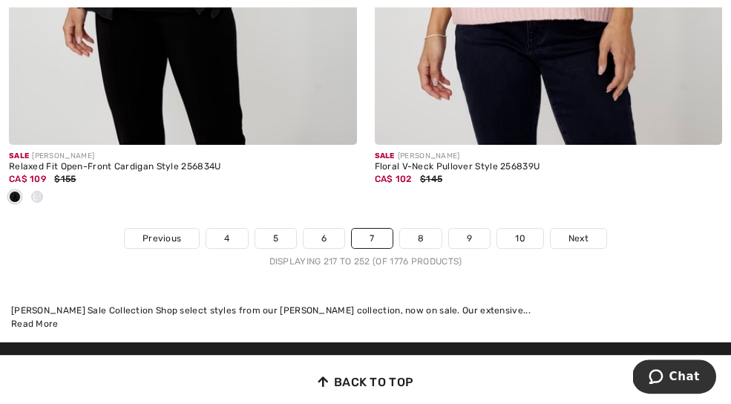
scroll to position [11068, 0]
click at [590, 229] on link "Next" at bounding box center [579, 238] width 56 height 19
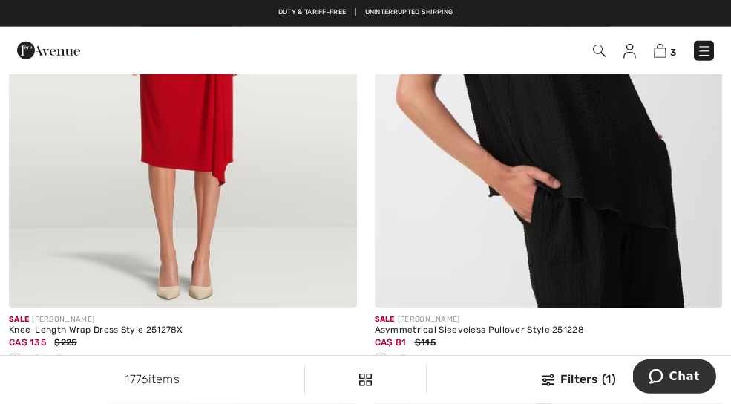
scroll to position [8900, 0]
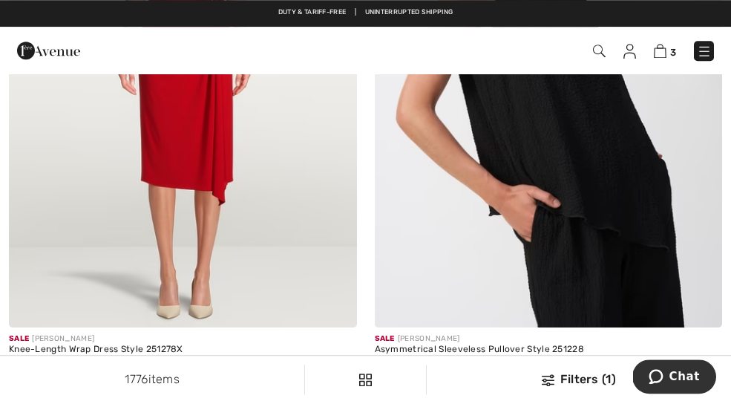
click at [632, 148] on img at bounding box center [549, 67] width 348 height 522
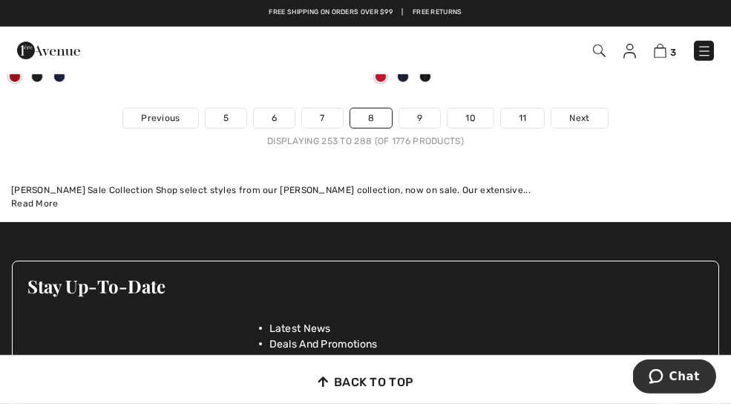
scroll to position [11017, 0]
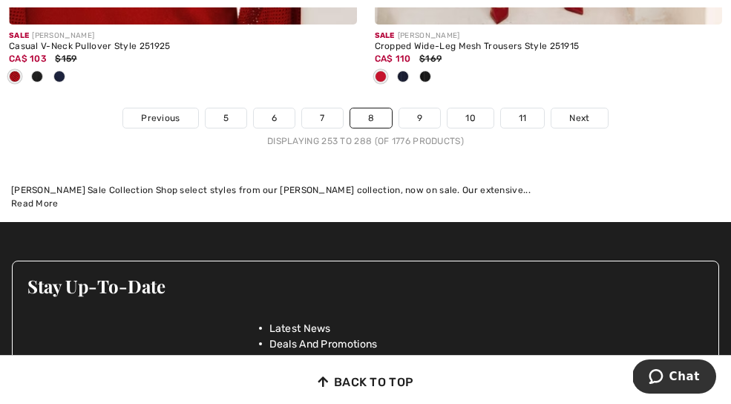
click at [594, 115] on link "Next" at bounding box center [580, 117] width 56 height 19
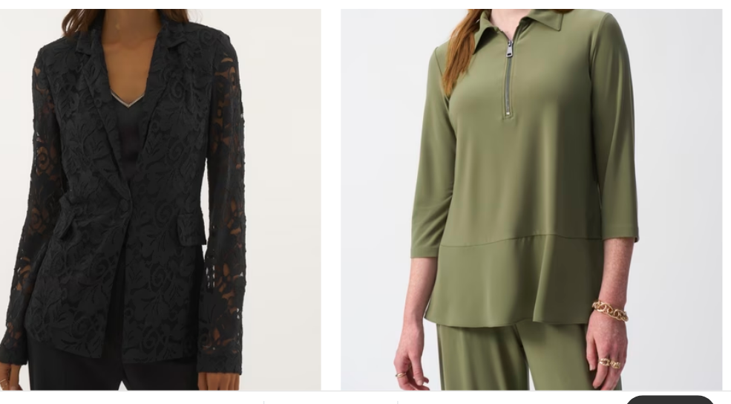
scroll to position [2803, 0]
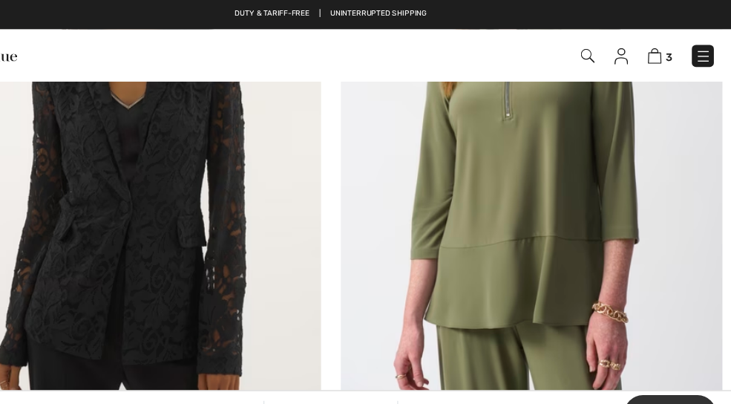
click at [525, 195] on img at bounding box center [549, 130] width 348 height 522
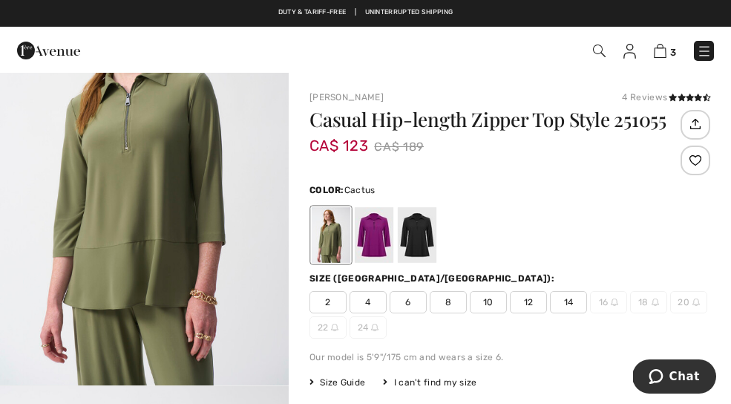
scroll to position [121, 0]
click at [382, 235] on div at bounding box center [374, 235] width 39 height 56
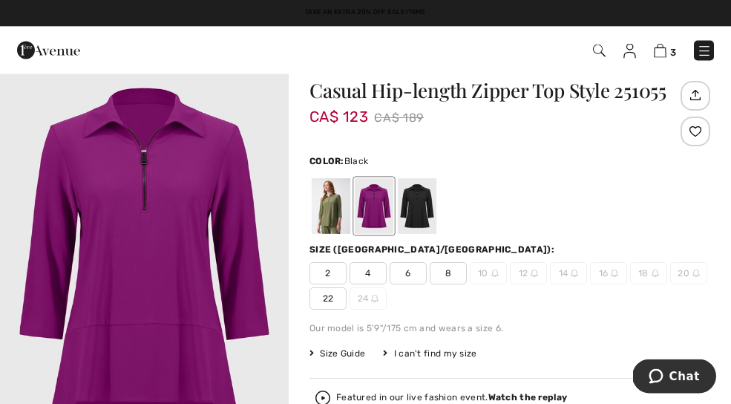
scroll to position [29, 0]
click at [432, 212] on div at bounding box center [417, 206] width 39 height 56
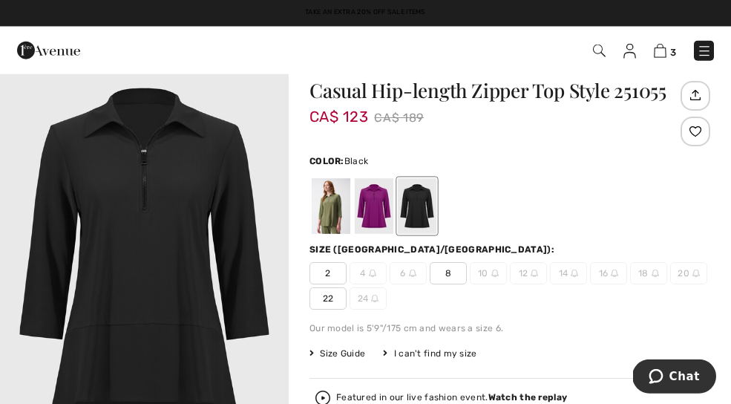
click at [336, 214] on div at bounding box center [331, 206] width 39 height 56
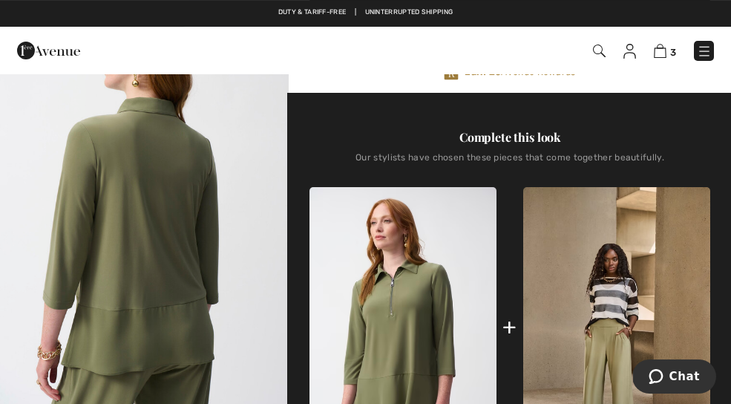
scroll to position [520, 0]
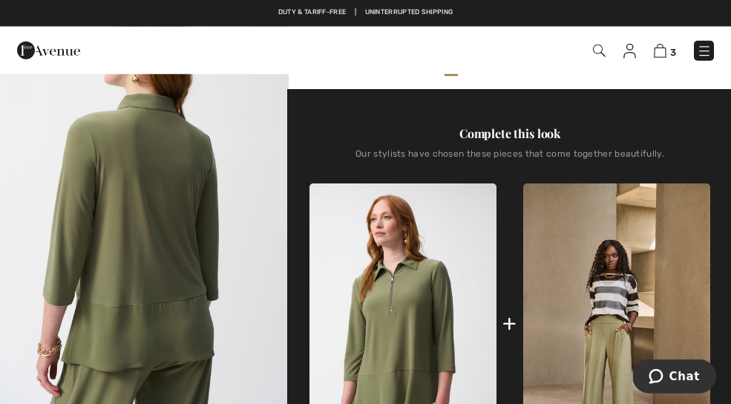
click at [622, 325] on img at bounding box center [616, 323] width 187 height 281
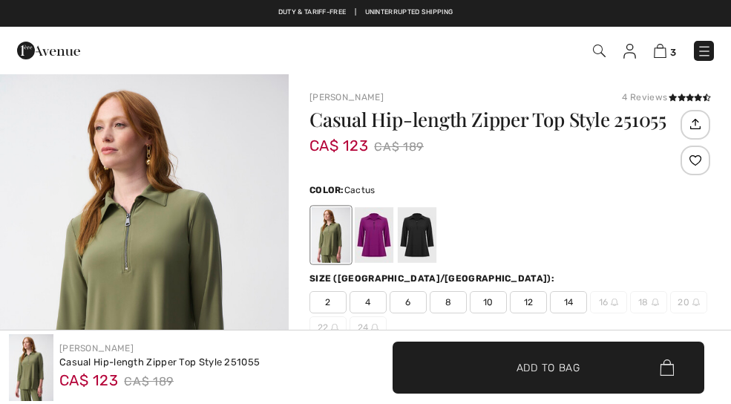
checkbox input "true"
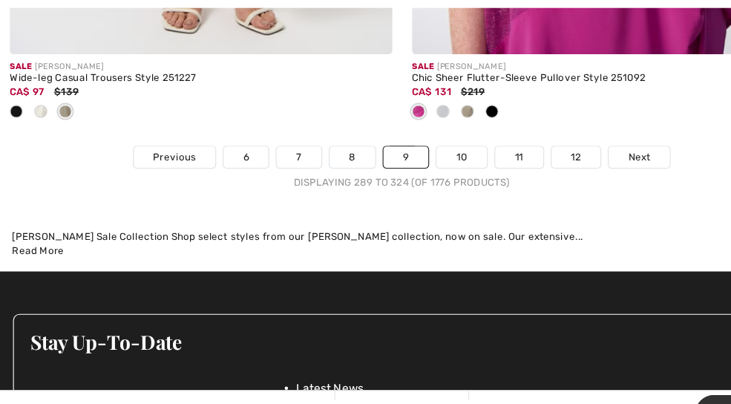
scroll to position [11291, 0]
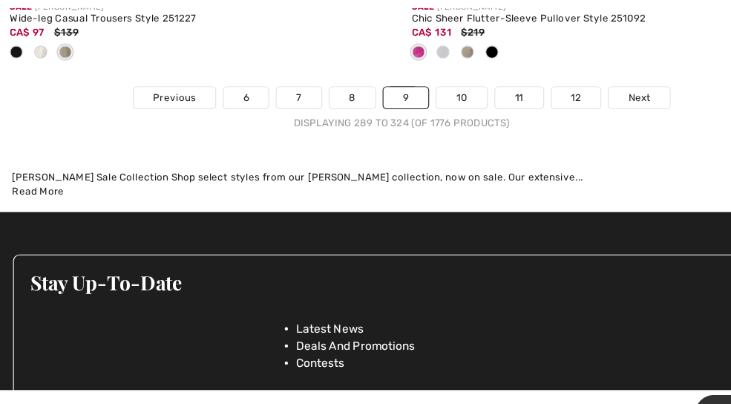
click at [598, 79] on link "Next" at bounding box center [582, 88] width 56 height 19
click at [591, 82] on span "Next" at bounding box center [582, 88] width 20 height 13
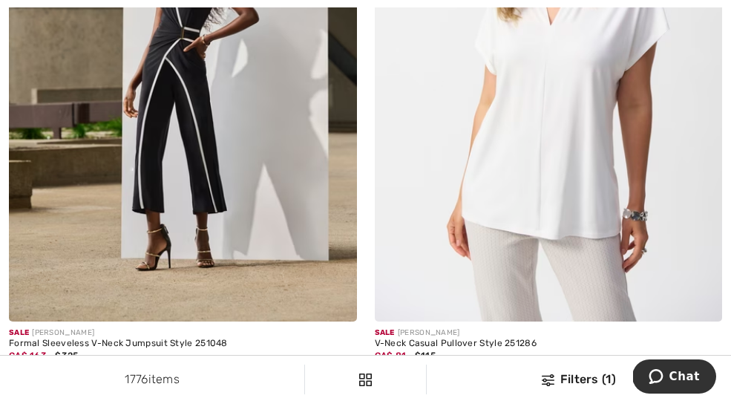
scroll to position [486, 0]
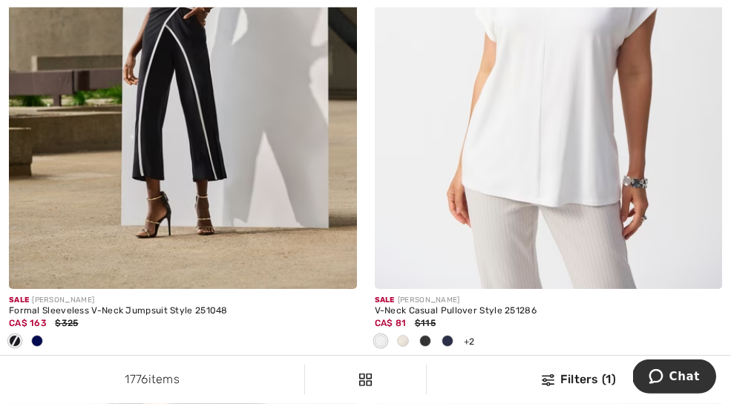
click at [601, 155] on img at bounding box center [549, 28] width 348 height 522
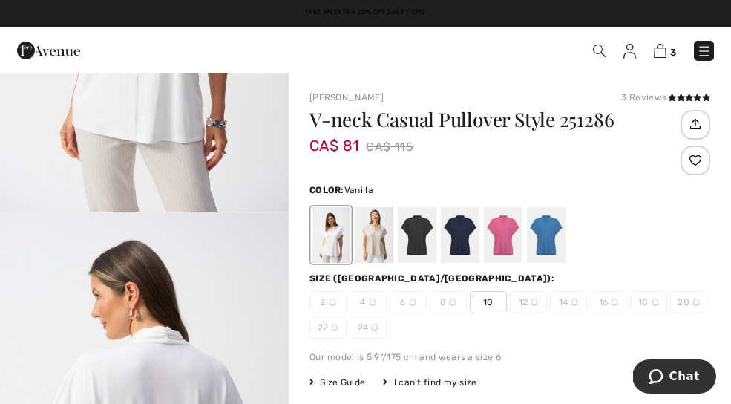
scroll to position [263, 0]
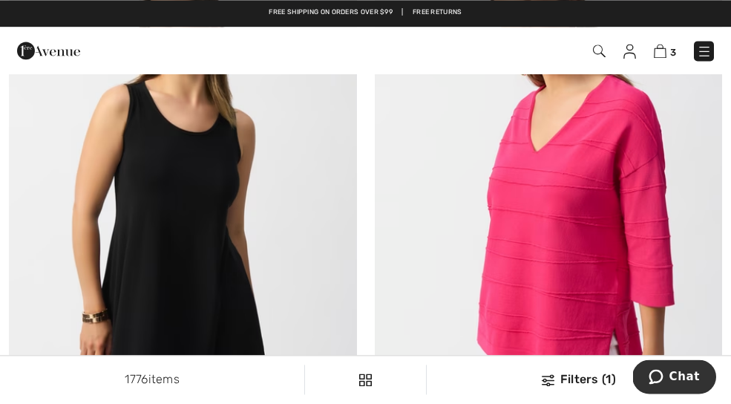
scroll to position [3339, 0]
click at [466, 222] on img at bounding box center [549, 199] width 348 height 522
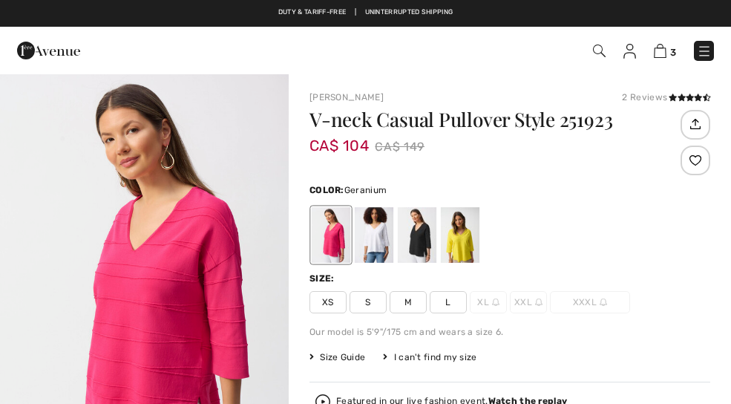
checkbox input "true"
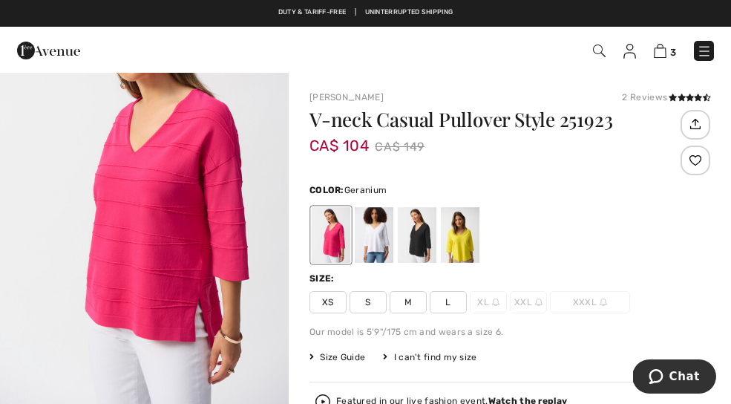
scroll to position [99, 0]
click at [358, 235] on div at bounding box center [374, 235] width 39 height 56
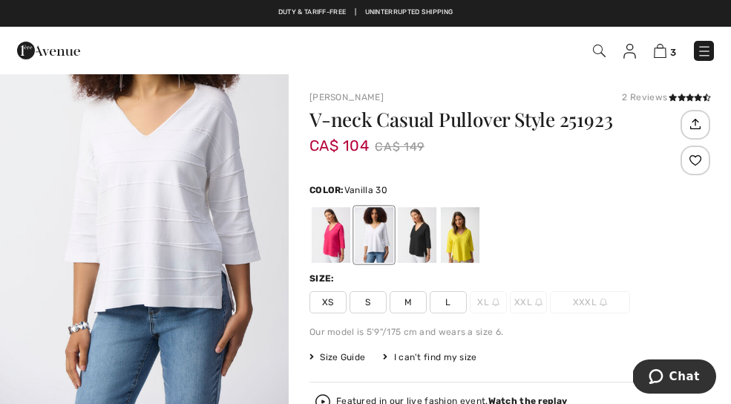
scroll to position [0, 0]
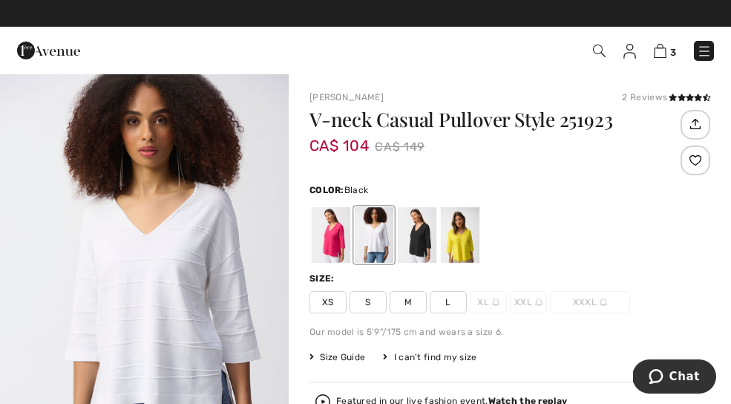
click at [410, 225] on div at bounding box center [417, 235] width 39 height 56
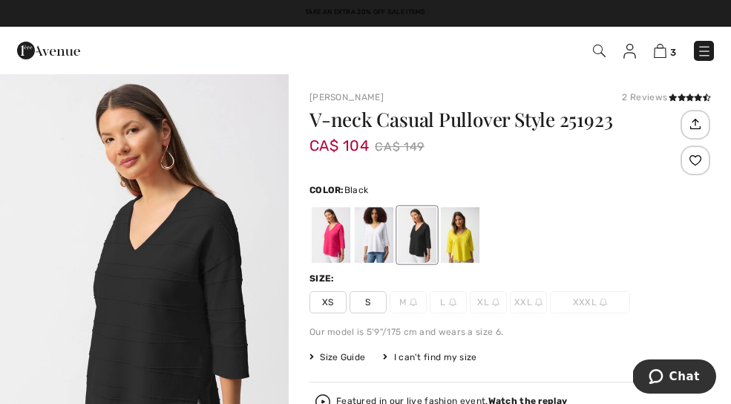
click at [451, 221] on div at bounding box center [460, 235] width 39 height 56
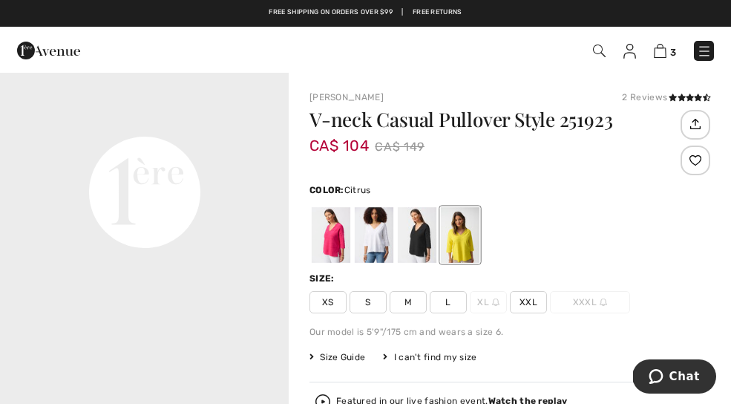
scroll to position [987, 0]
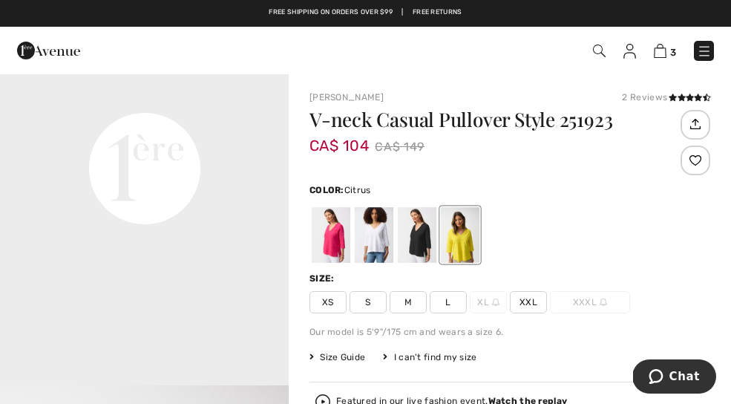
click at [420, 230] on div at bounding box center [417, 235] width 39 height 56
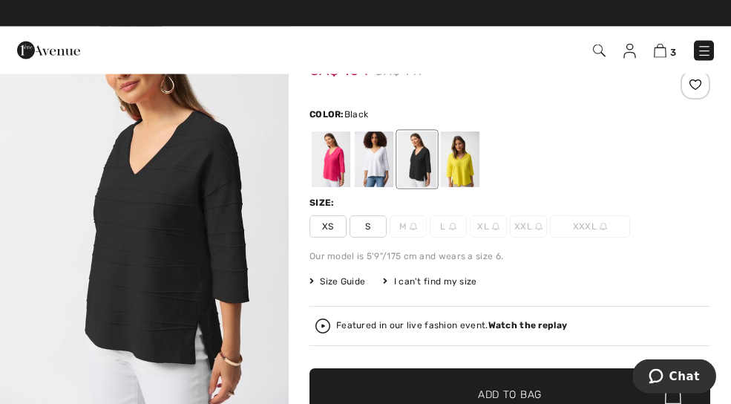
scroll to position [76, 0]
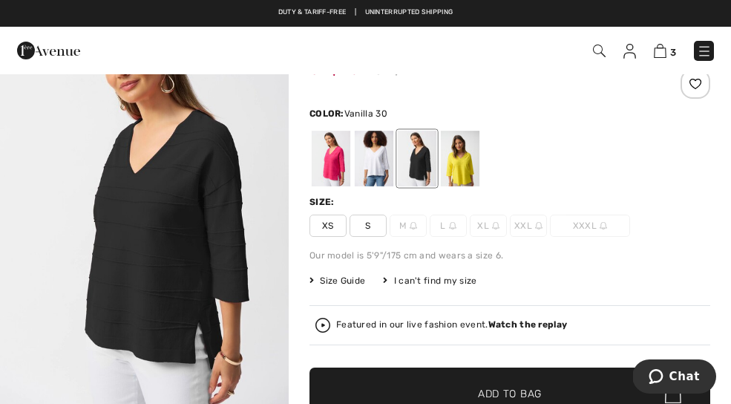
click at [379, 156] on div at bounding box center [374, 159] width 39 height 56
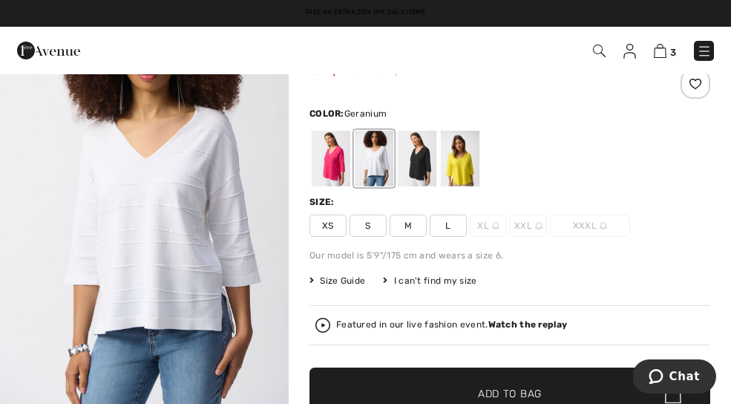
click at [348, 148] on div at bounding box center [331, 159] width 39 height 56
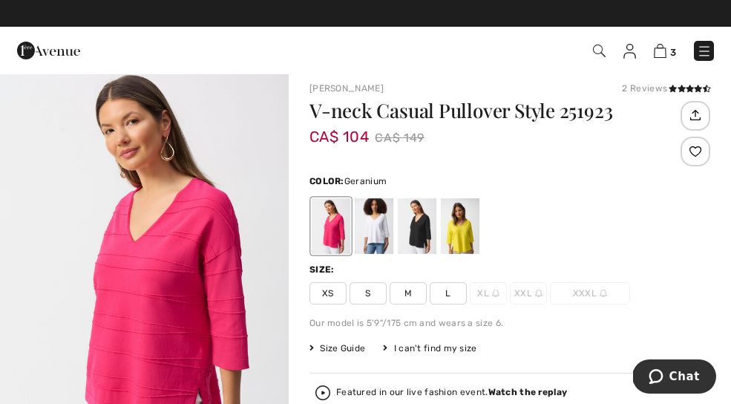
scroll to position [0, 0]
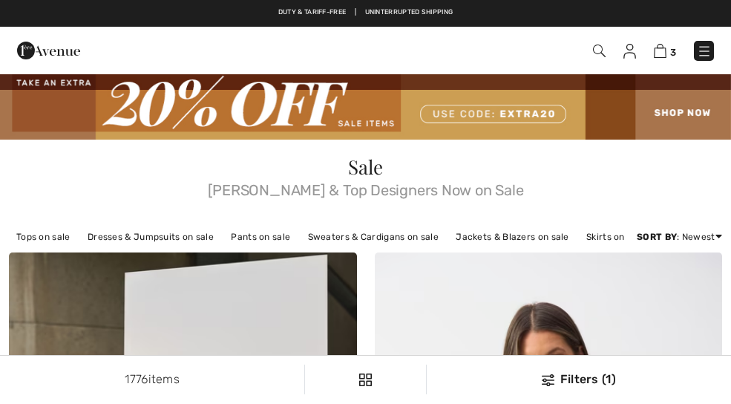
scroll to position [3339, 0]
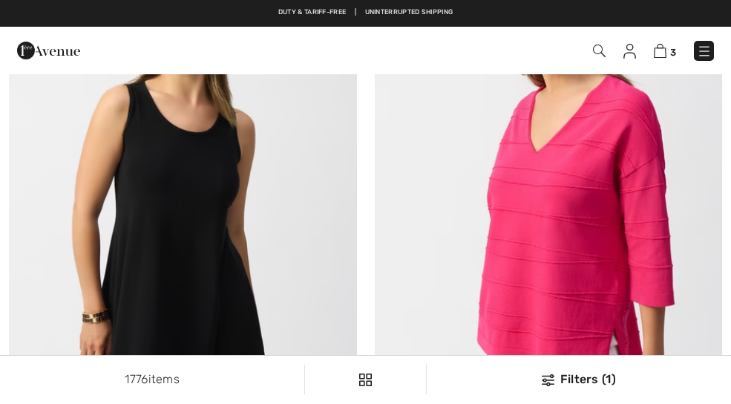
checkbox input "true"
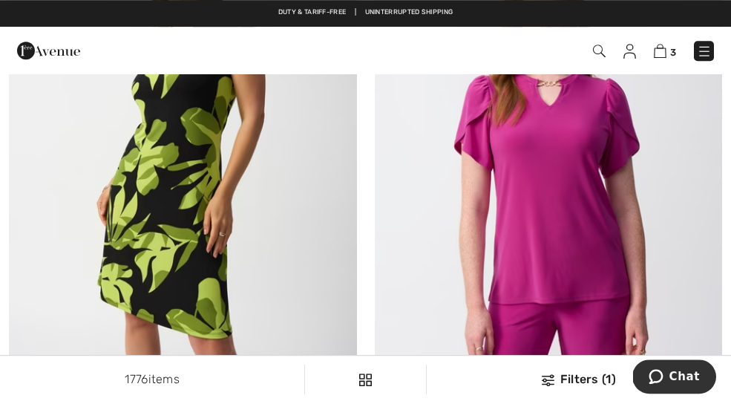
scroll to position [10241, 0]
click at [673, 48] on span "3" at bounding box center [673, 52] width 6 height 11
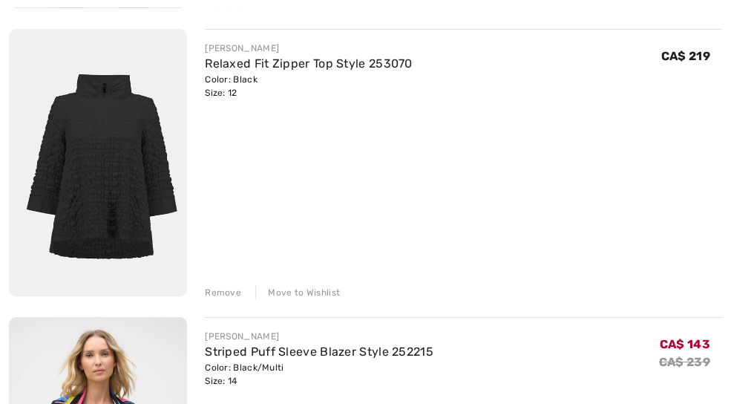
scroll to position [479, 0]
click at [321, 287] on div "Move to Wishlist" at bounding box center [297, 292] width 85 height 13
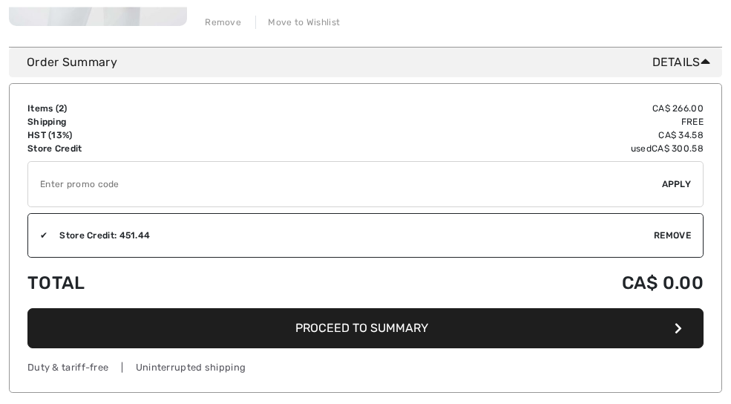
scroll to position [757, 0]
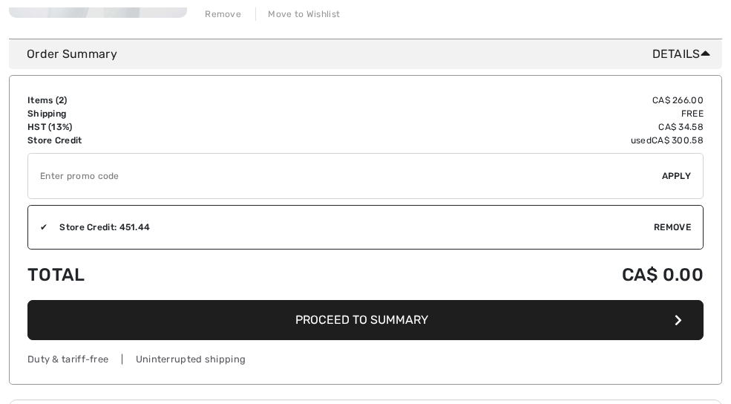
click at [679, 321] on icon "button" at bounding box center [678, 320] width 7 height 12
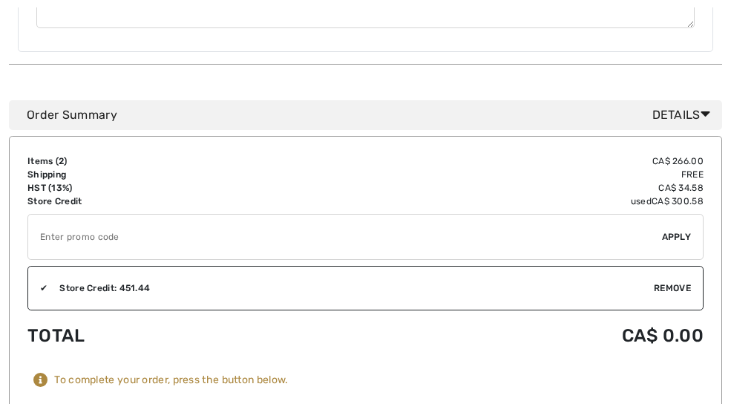
scroll to position [898, 0]
click at [323, 234] on input "TEXT" at bounding box center [345, 236] width 634 height 45
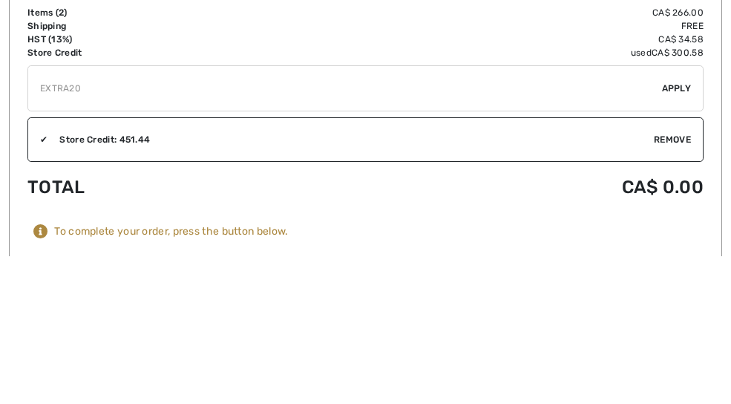
scroll to position [1047, 0]
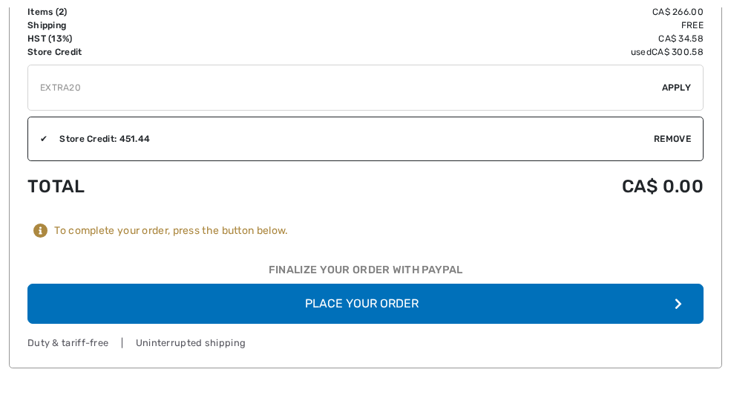
type input "EXTRA20"
click at [687, 84] on span "Apply" at bounding box center [677, 87] width 30 height 13
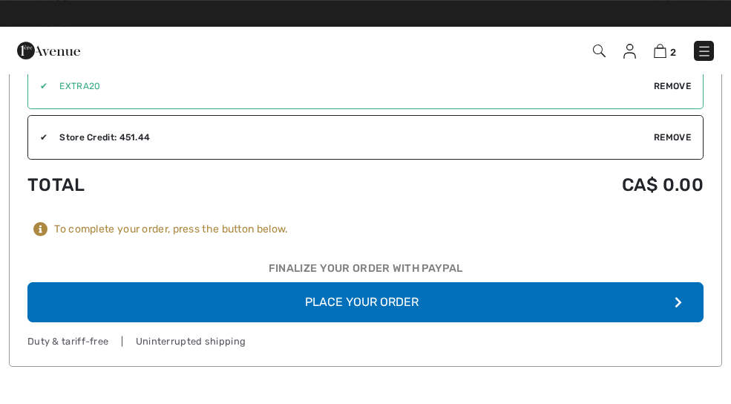
scroll to position [1062, 0]
click at [365, 135] on div "Store Credit: 451.44" at bounding box center [351, 137] width 607 height 13
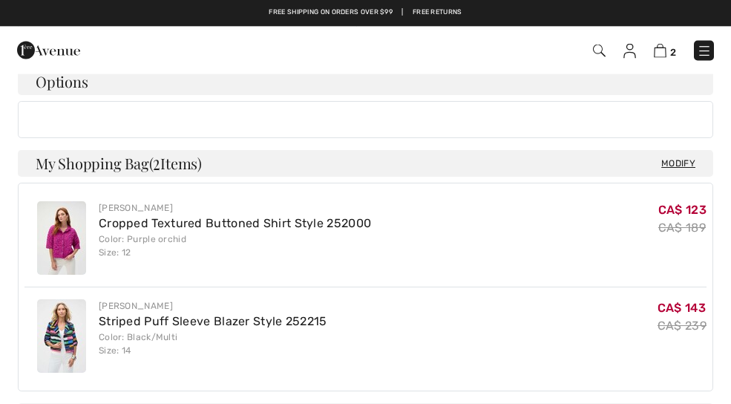
scroll to position [370, 0]
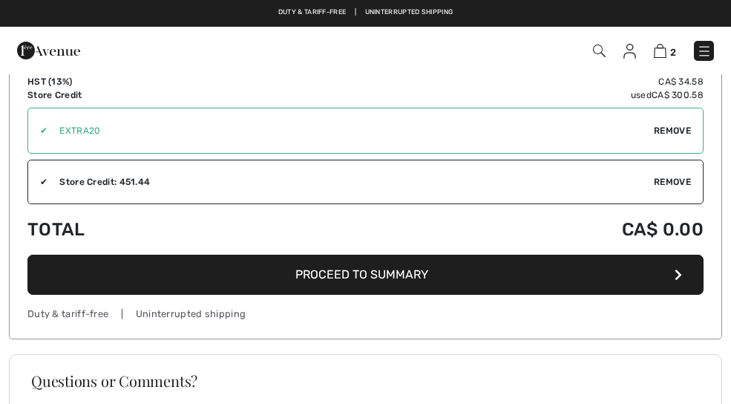
click at [105, 269] on button "Proceed to Summary" at bounding box center [365, 275] width 676 height 40
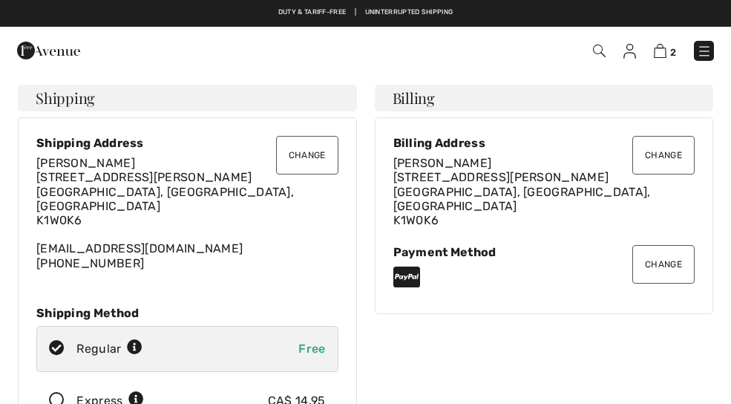
click at [664, 254] on button "Change" at bounding box center [664, 264] width 62 height 39
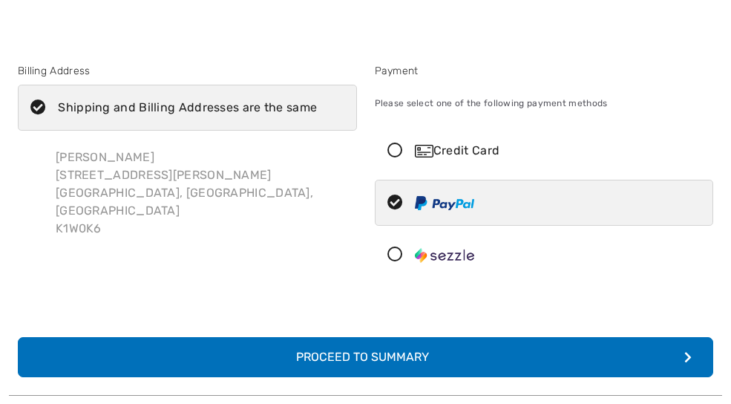
scroll to position [27, 0]
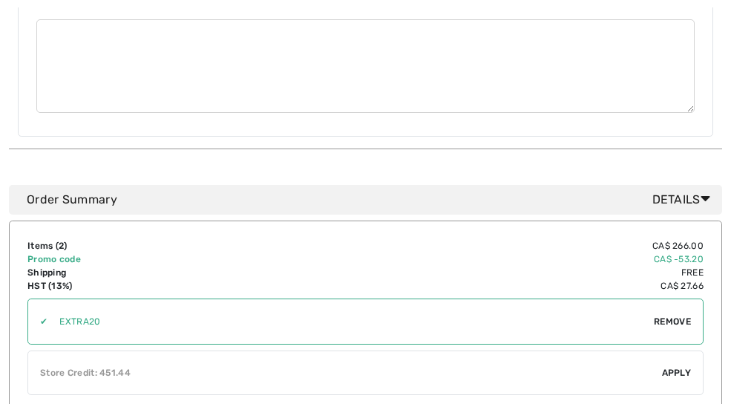
scroll to position [827, 0]
click at [675, 366] on span "Apply" at bounding box center [677, 372] width 30 height 13
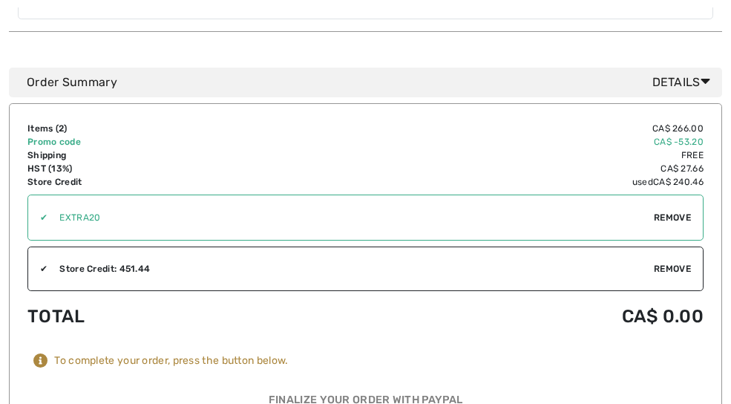
scroll to position [930, 0]
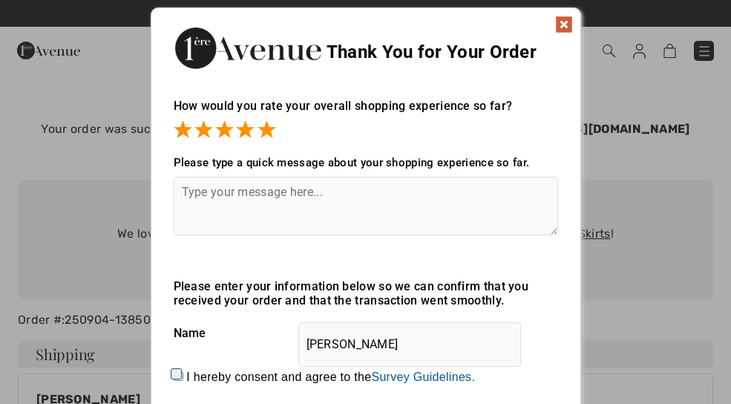
click at [569, 24] on img at bounding box center [564, 25] width 18 height 18
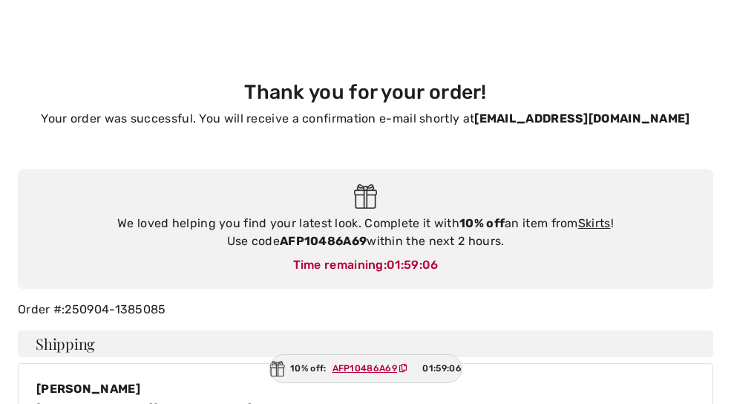
scroll to position [13, 0]
